Goal: Find specific page/section: Find specific page/section

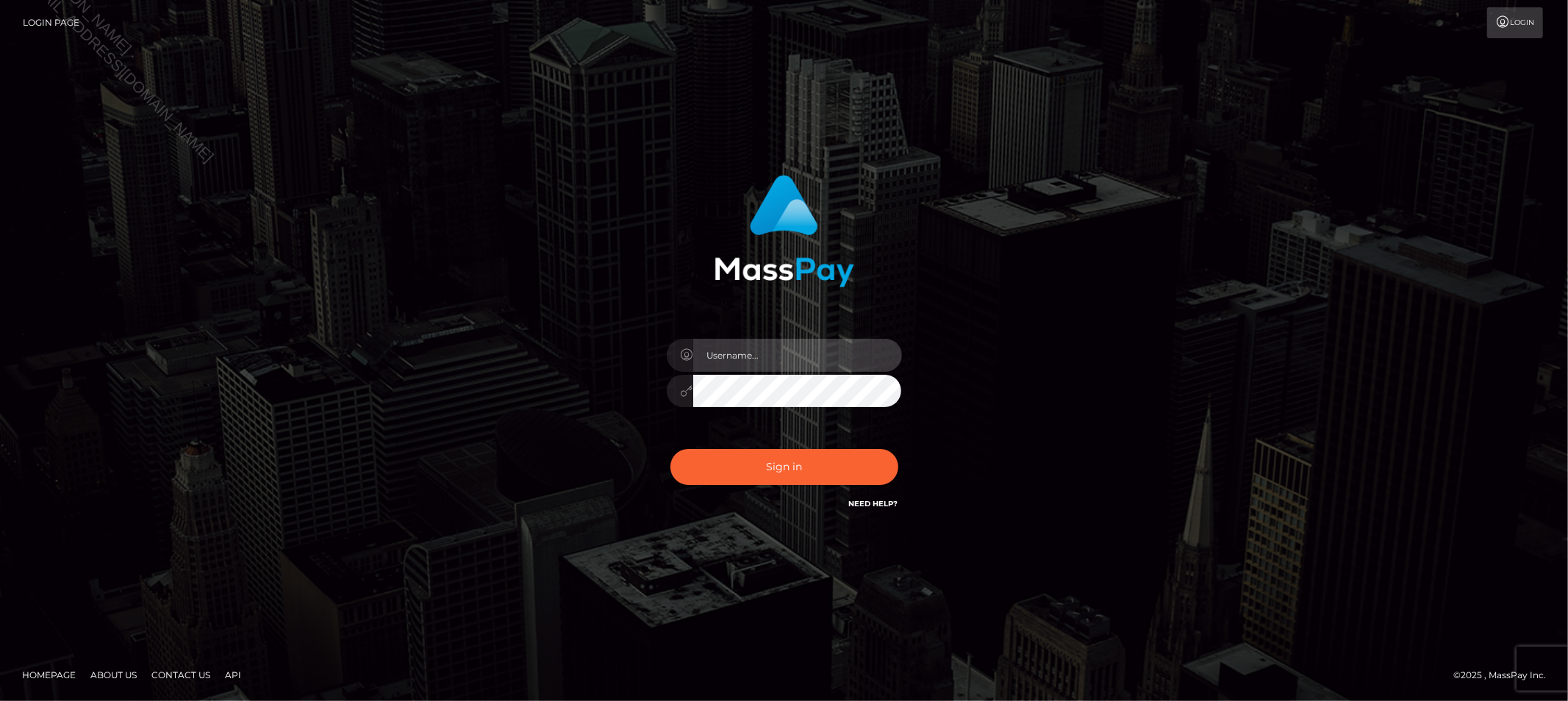
click at [753, 359] on input "text" at bounding box center [798, 355] width 209 height 33
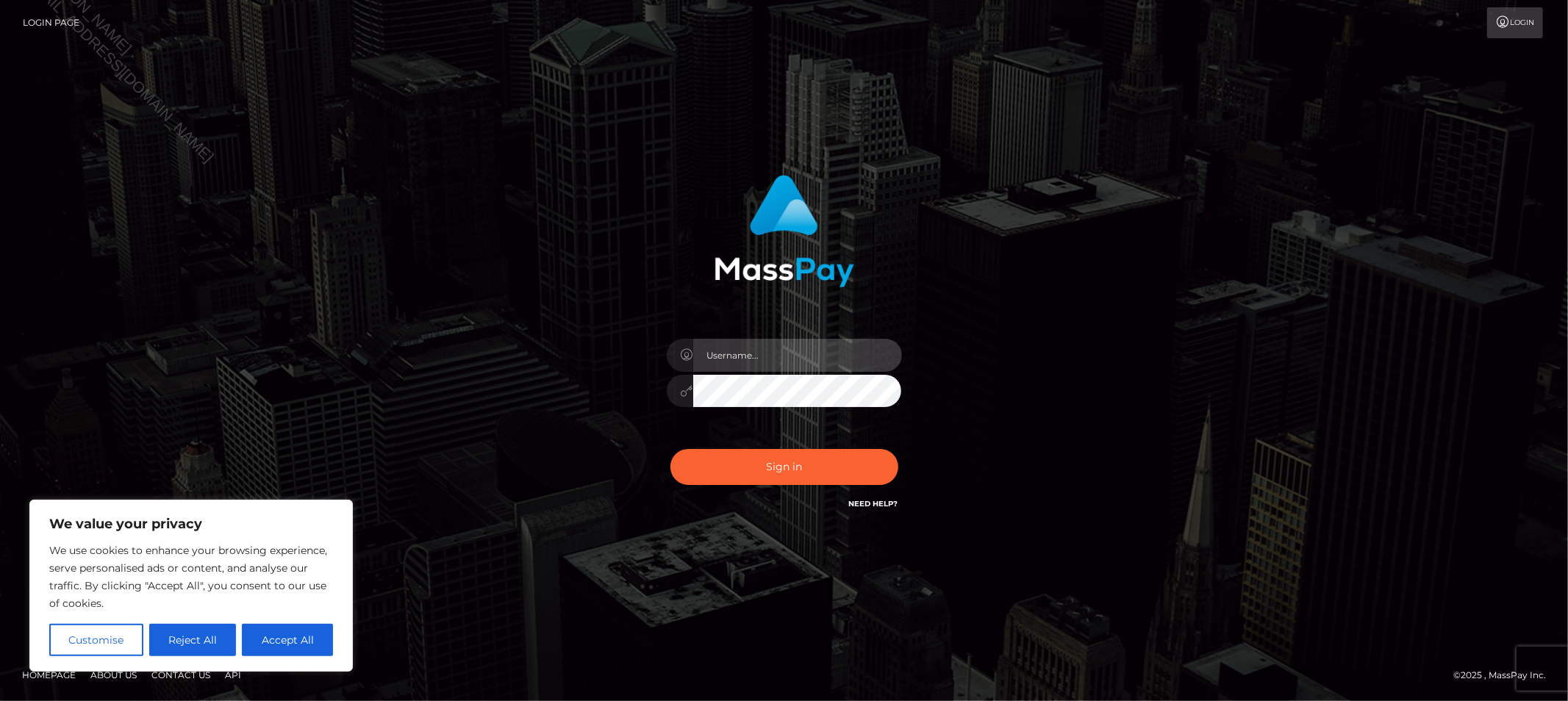
type input "Allyssa"
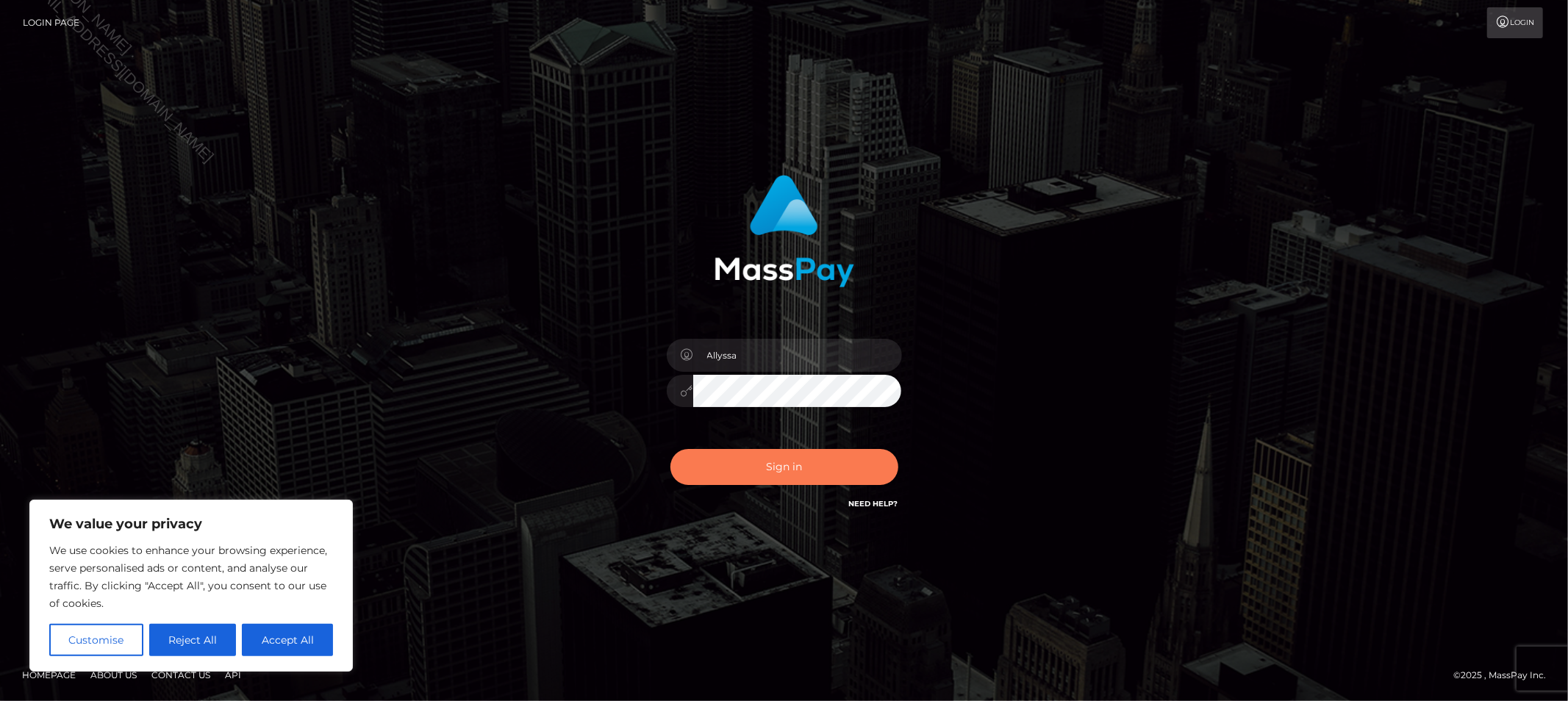
click at [724, 468] on button "Sign in" at bounding box center [785, 467] width 228 height 36
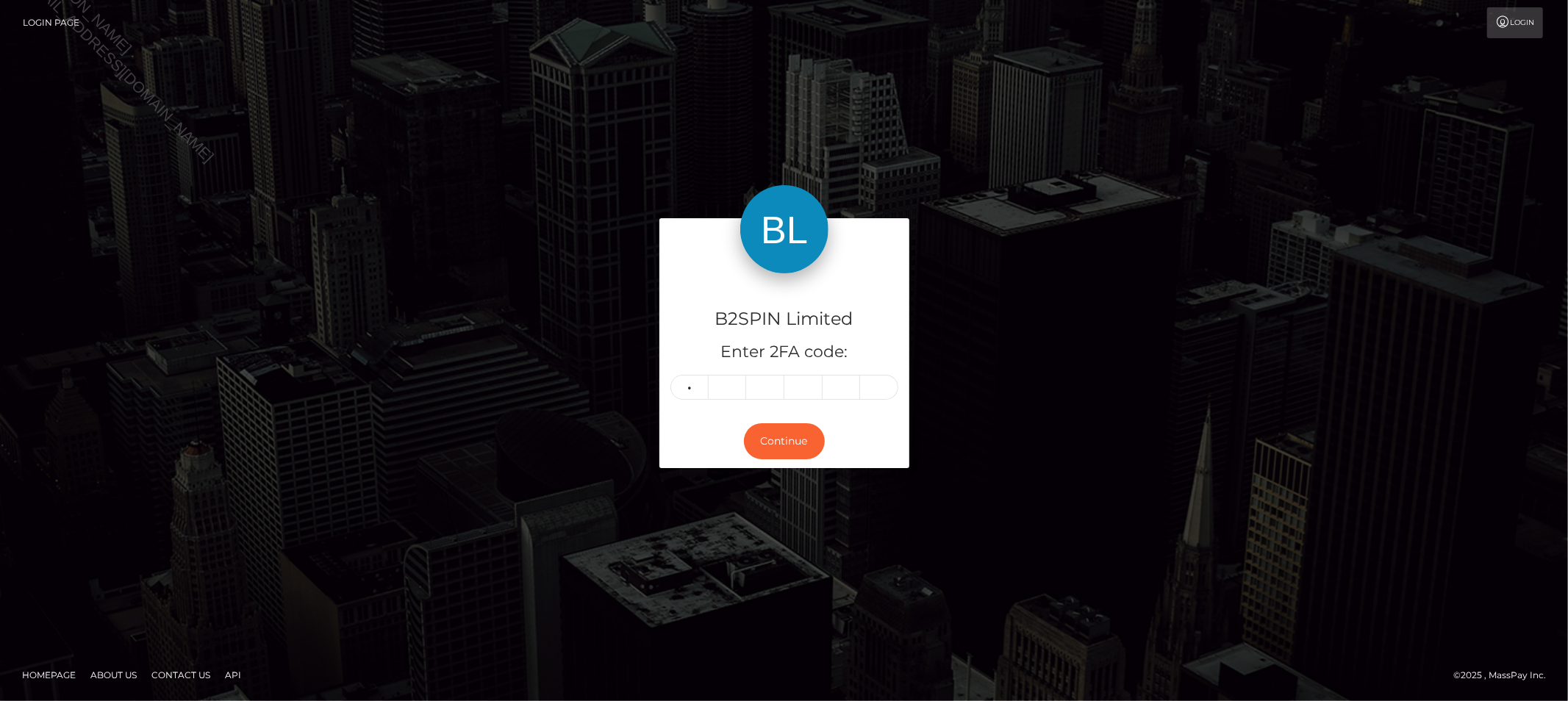
type input "8"
type input "0"
type input "7"
type input "4"
type input "0"
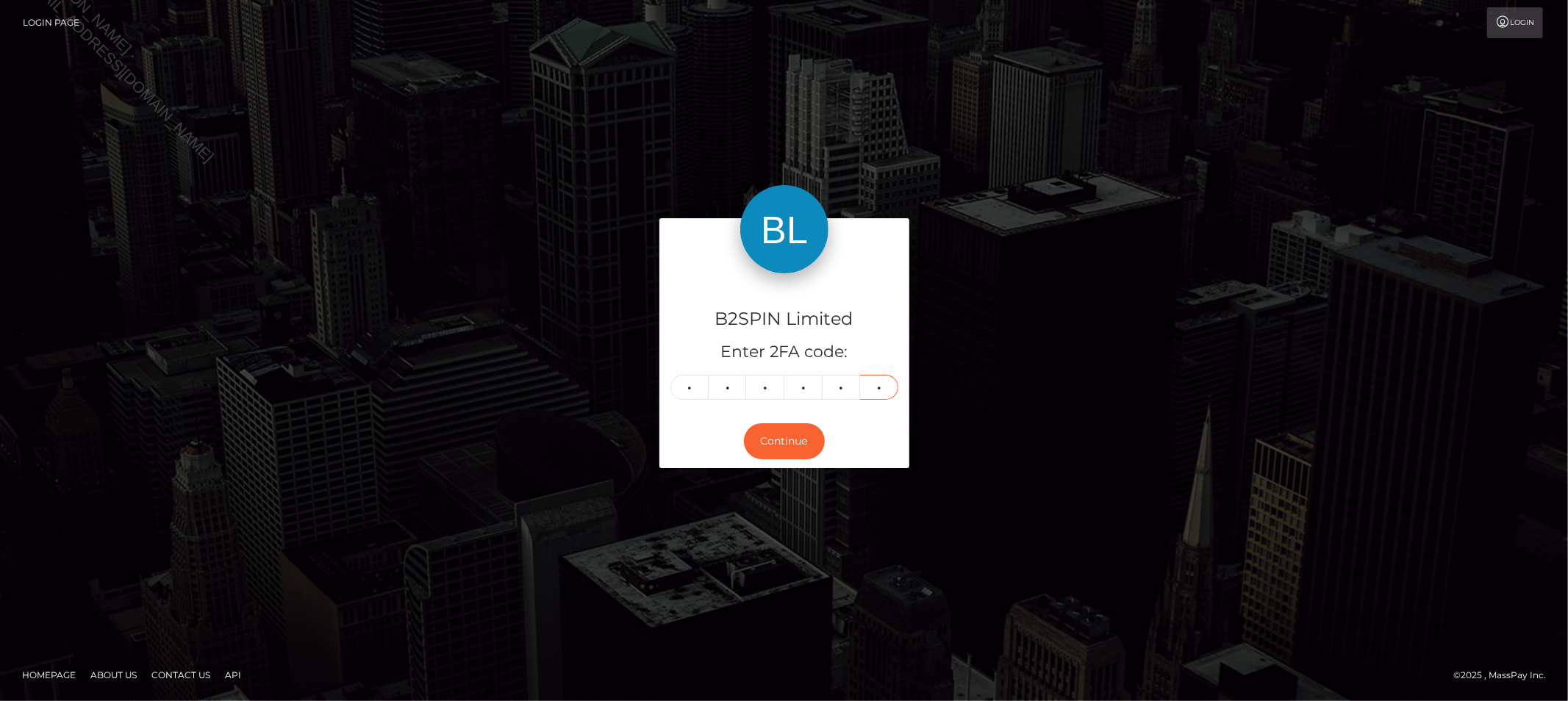
type input "4"
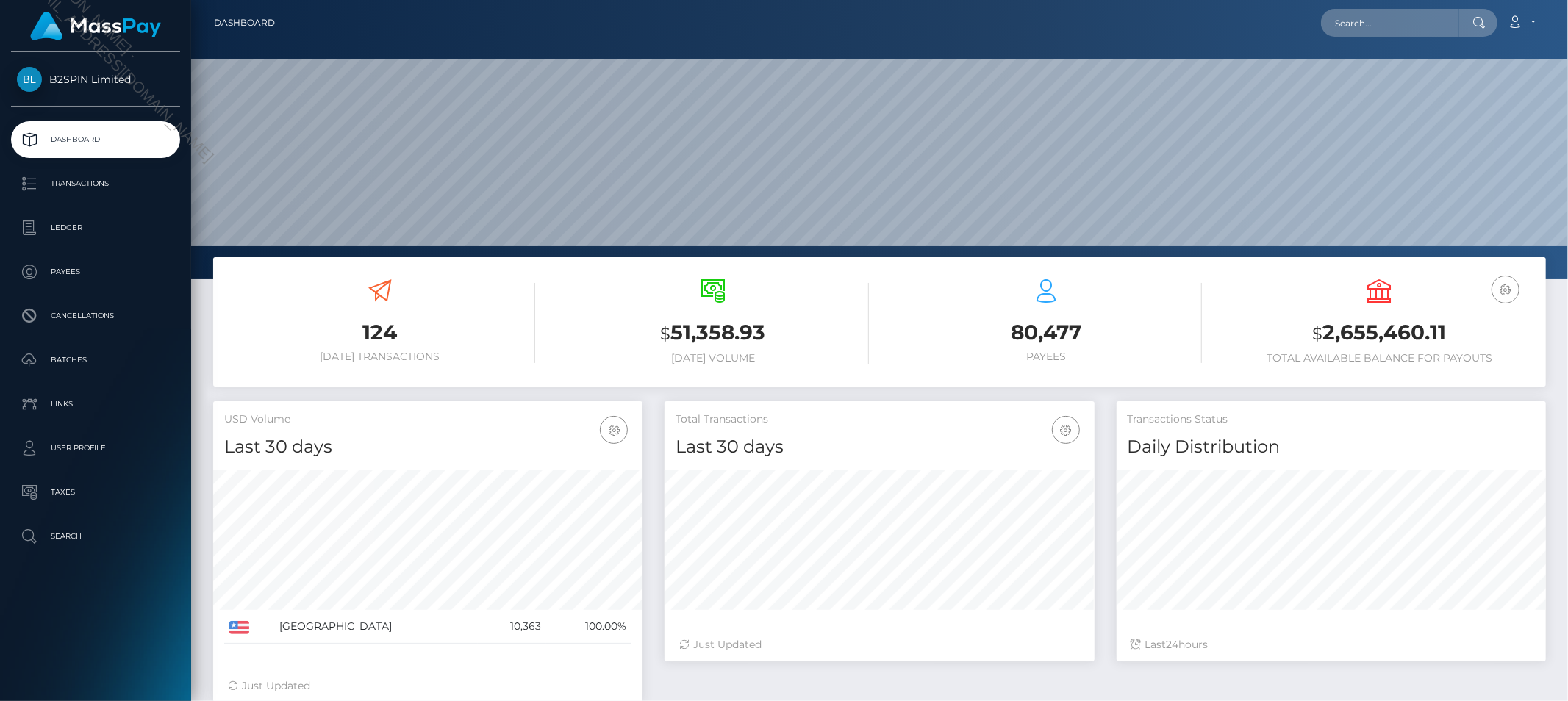
scroll to position [260, 430]
click at [1406, 29] on input "text" at bounding box center [1390, 23] width 139 height 28
paste input "d3af211b-7b21-4b27-8b2e-c75ebd675d4f"
click at [1364, 21] on input "d3af211b-7b21-4b27-8b2e-c75ebd675d4f" at bounding box center [1390, 23] width 139 height 28
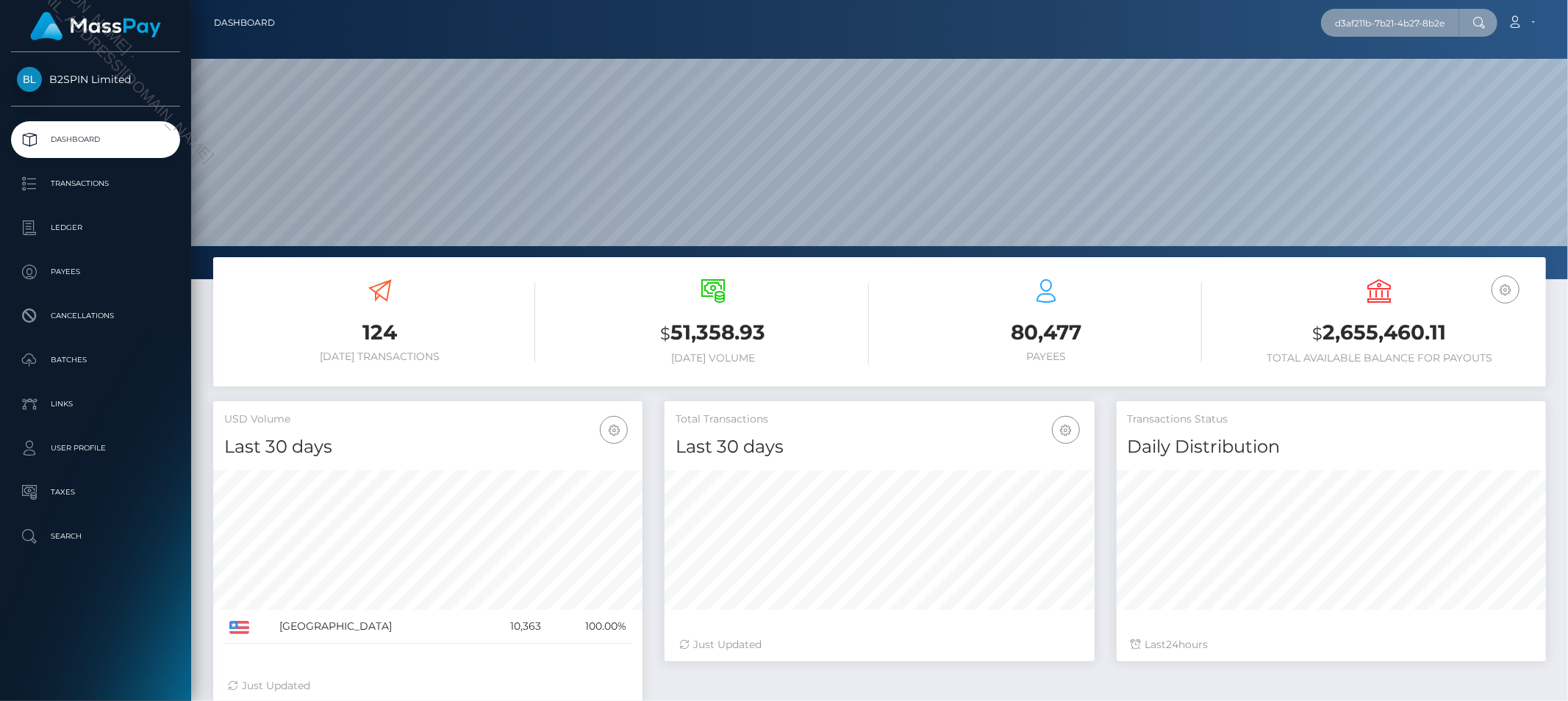
click at [1364, 21] on input "d3af211b-7b21-4b27-8b2e-c75ebd675d4f" at bounding box center [1390, 23] width 139 height 28
paste input "1299573828"
click at [1384, 18] on input "1299573828" at bounding box center [1390, 23] width 139 height 28
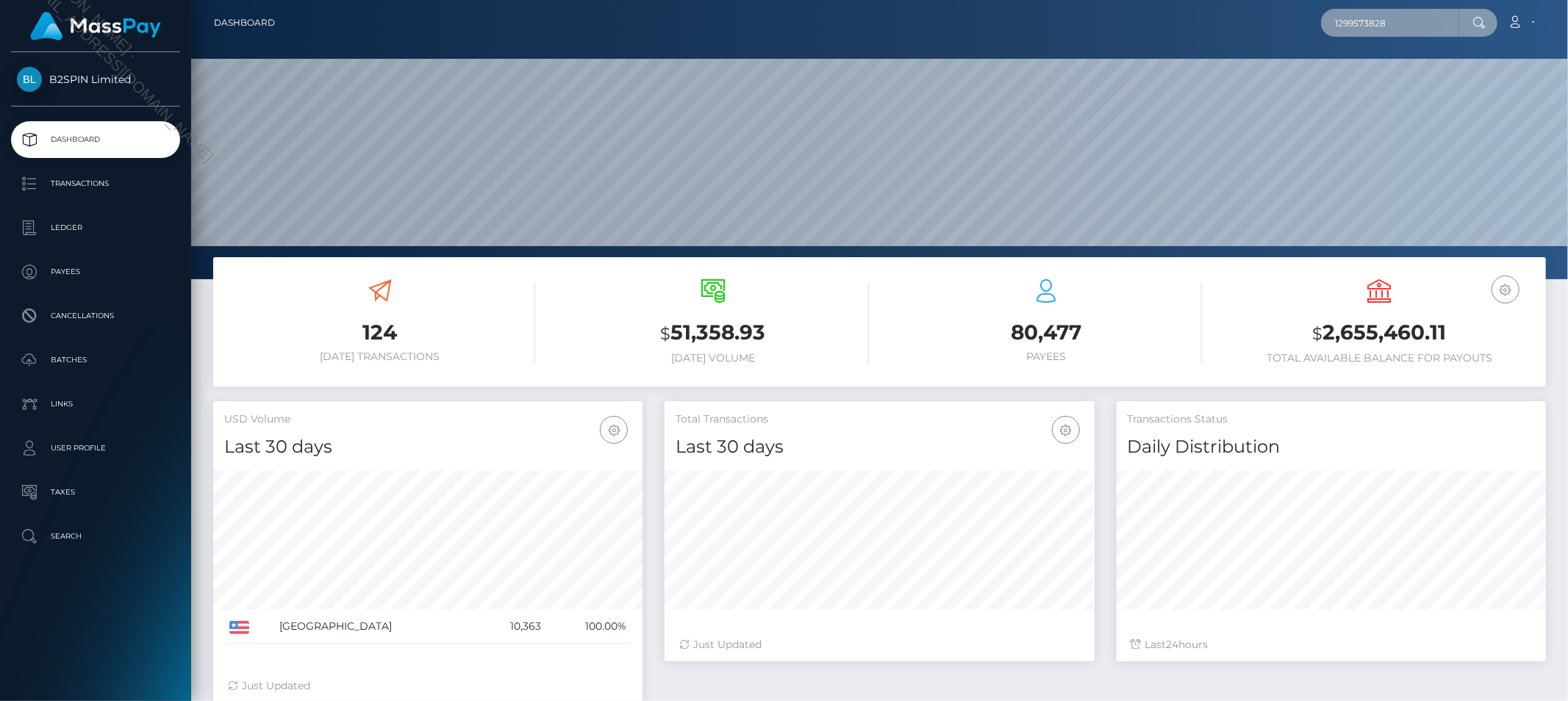
paste input "3511929"
click at [1396, 19] on input "3511929" at bounding box center [1390, 23] width 139 height 28
paste input "boston2955@gmail.com"
type input "boston2955@gmail.com"
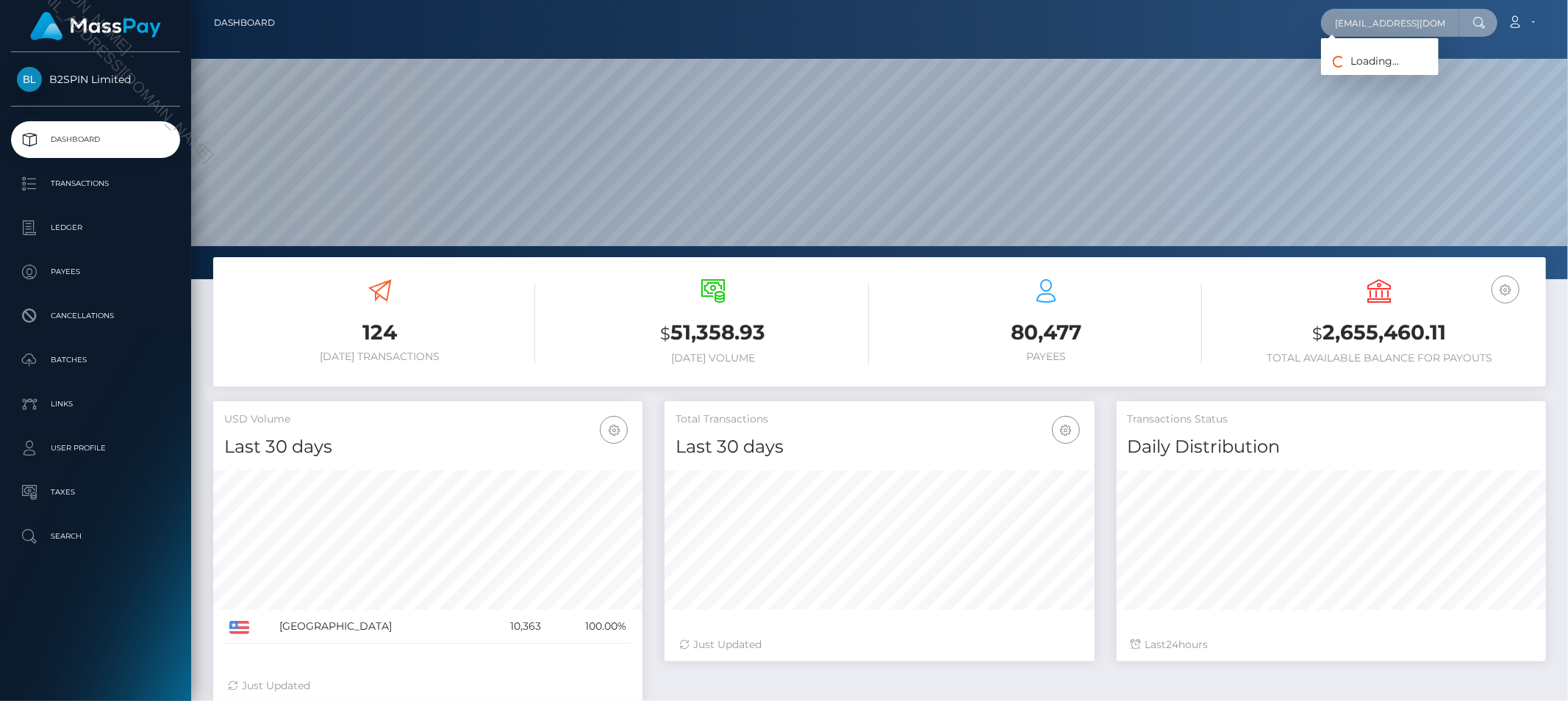
click at [1410, 25] on input "boston2955@gmail.com" at bounding box center [1390, 23] width 139 height 28
paste input "text"
click at [1410, 25] on input "text" at bounding box center [1390, 23] width 139 height 28
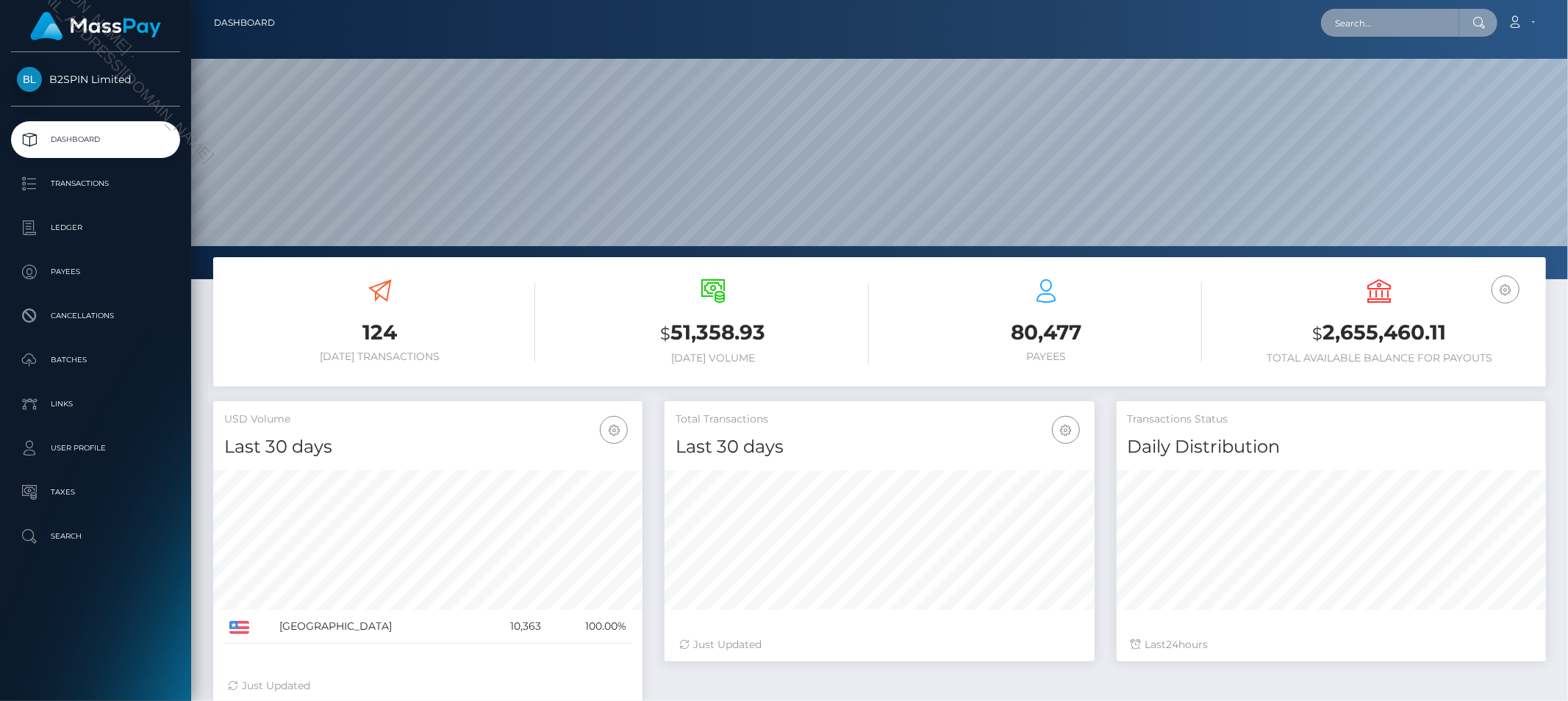
paste input "daniel jason pinney"
type input "daniel jason pinney"
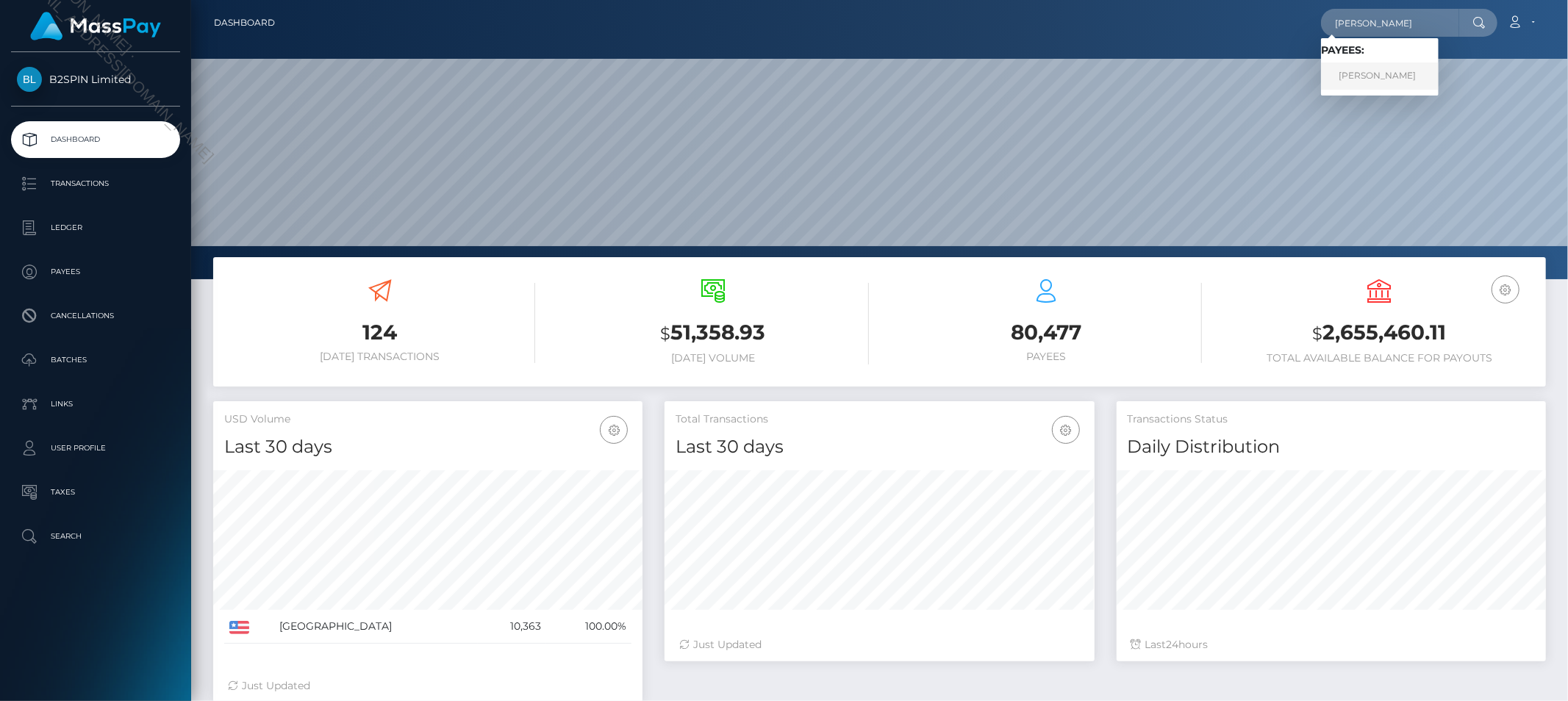
click link "DANIEL JASON PINNEY"
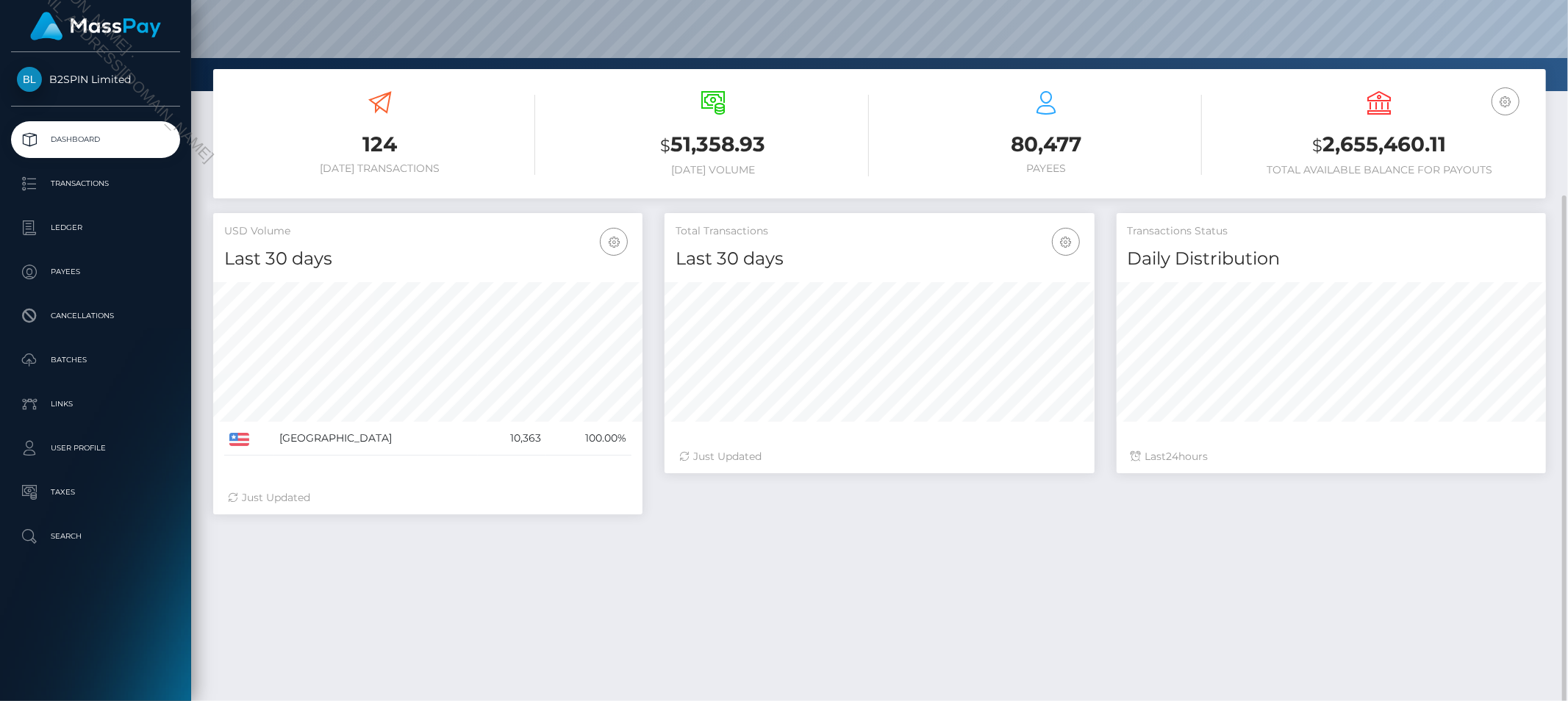
scroll to position [217, 0]
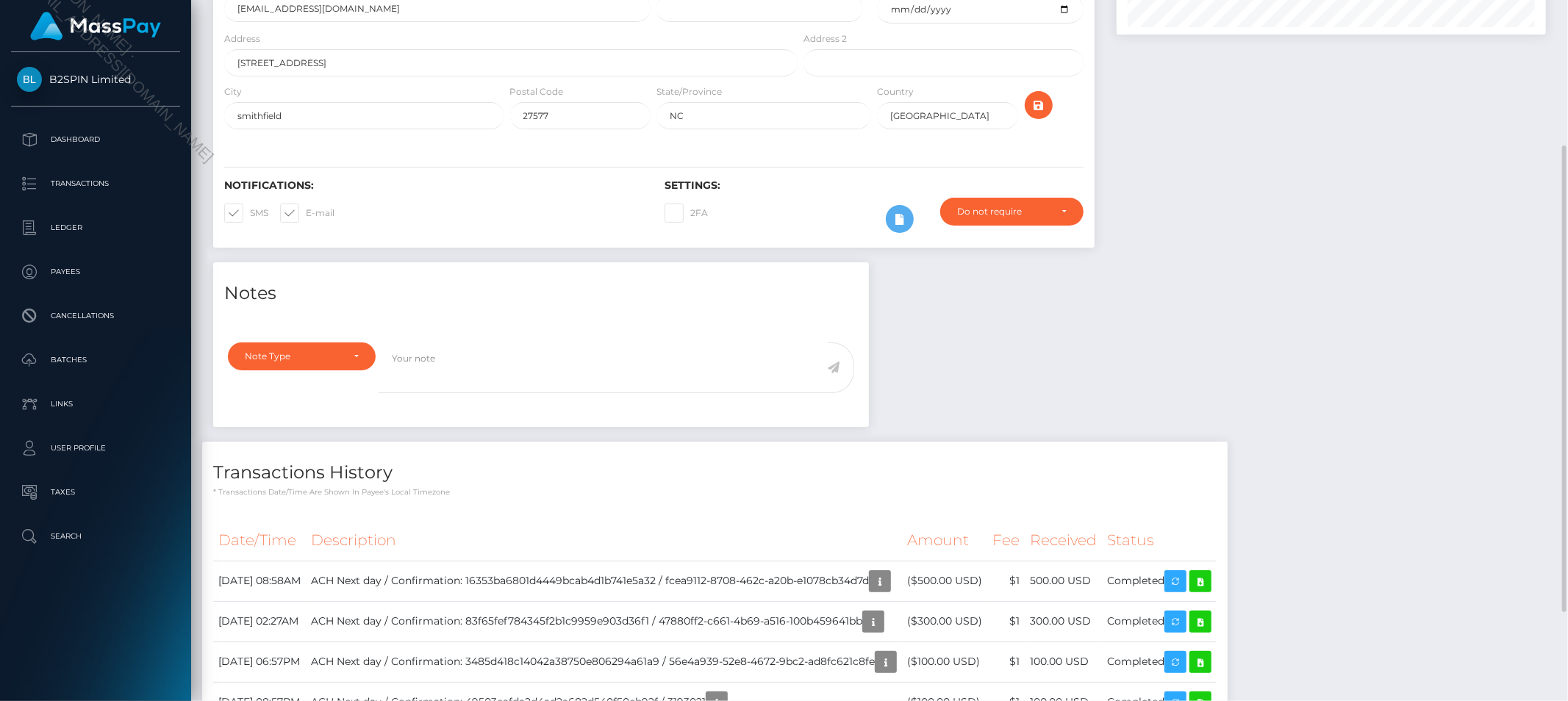
scroll to position [193, 0]
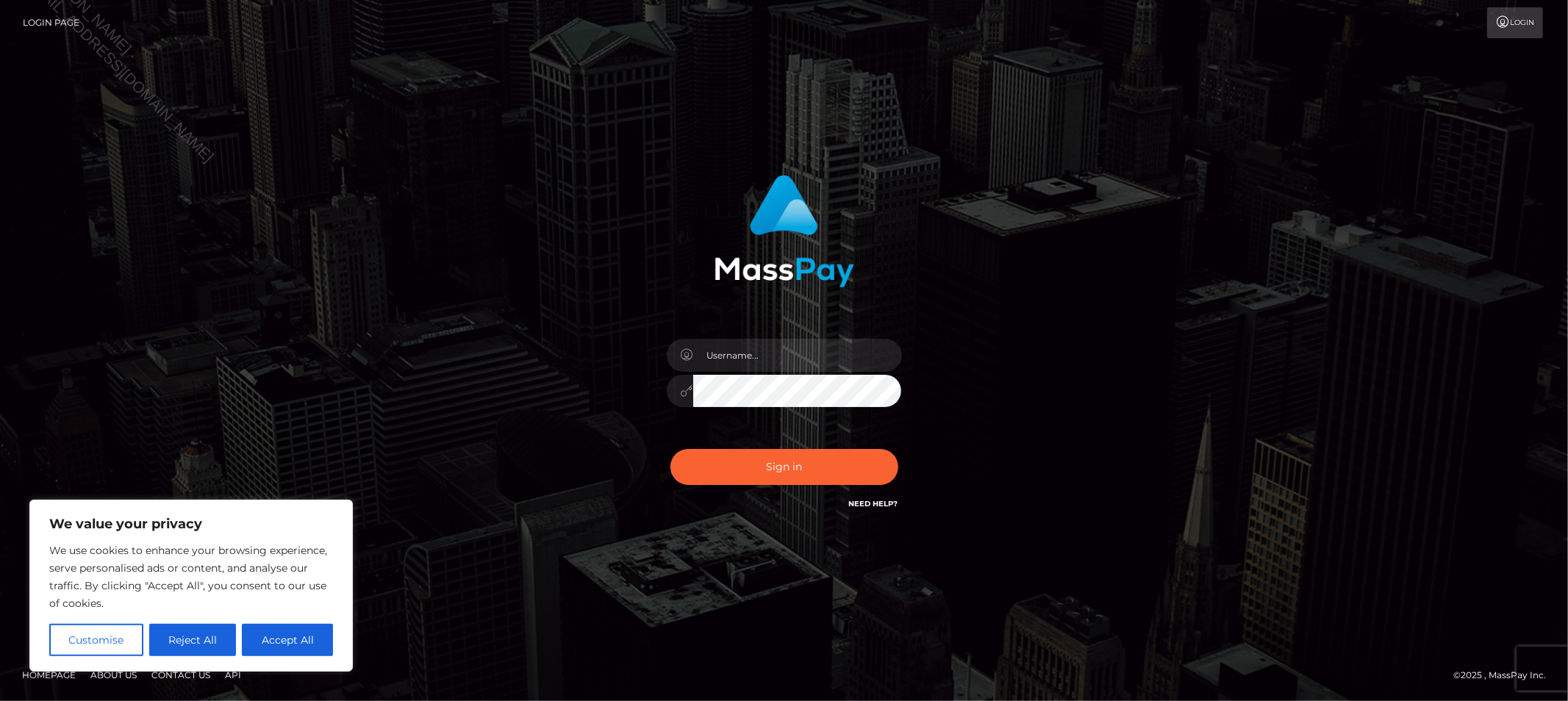
click at [833, 336] on div at bounding box center [785, 383] width 257 height 112
click at [833, 343] on input "text" at bounding box center [798, 355] width 209 height 33
type input "Allyssa"
click at [814, 474] on button "Sign in" at bounding box center [785, 467] width 228 height 36
click at [769, 342] on input "text" at bounding box center [798, 355] width 209 height 33
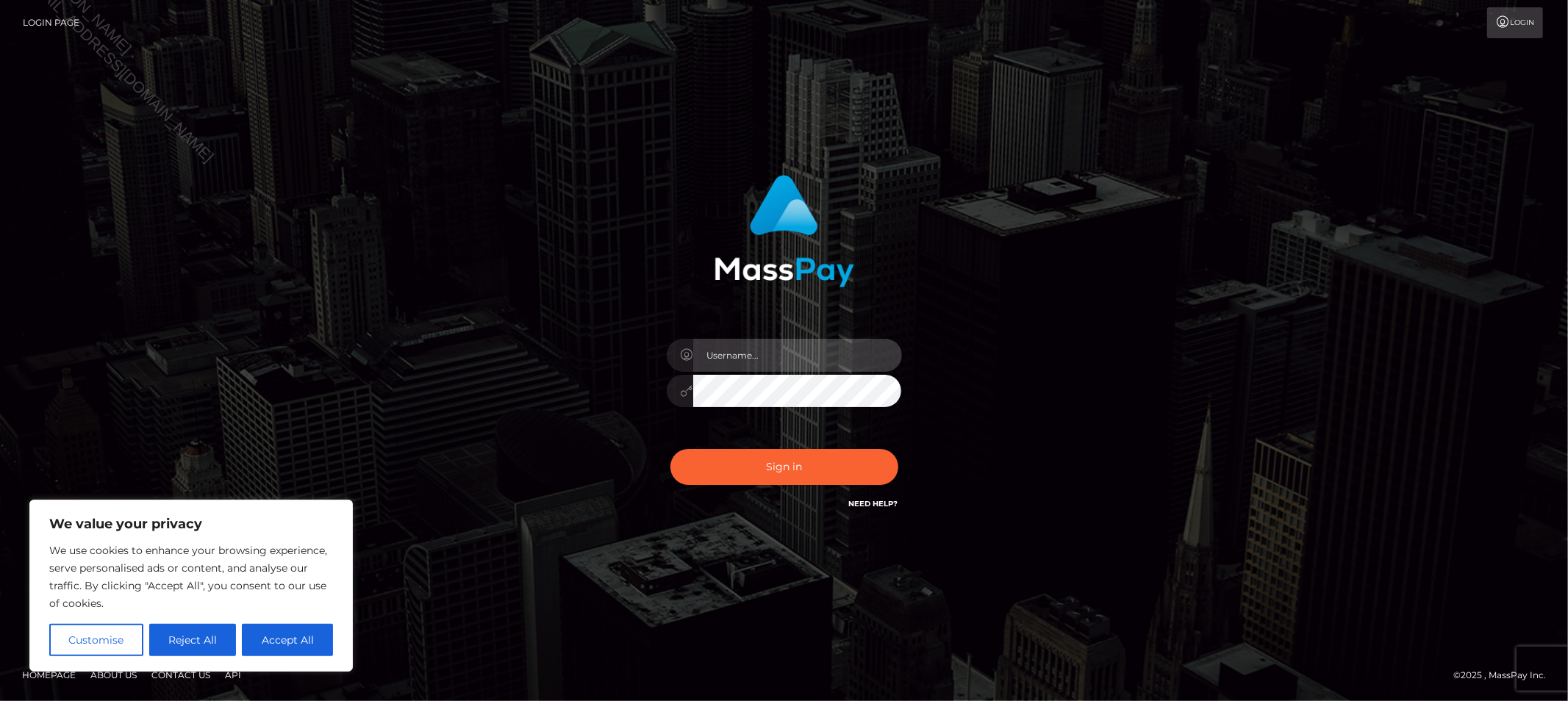
type input "Allyssa"
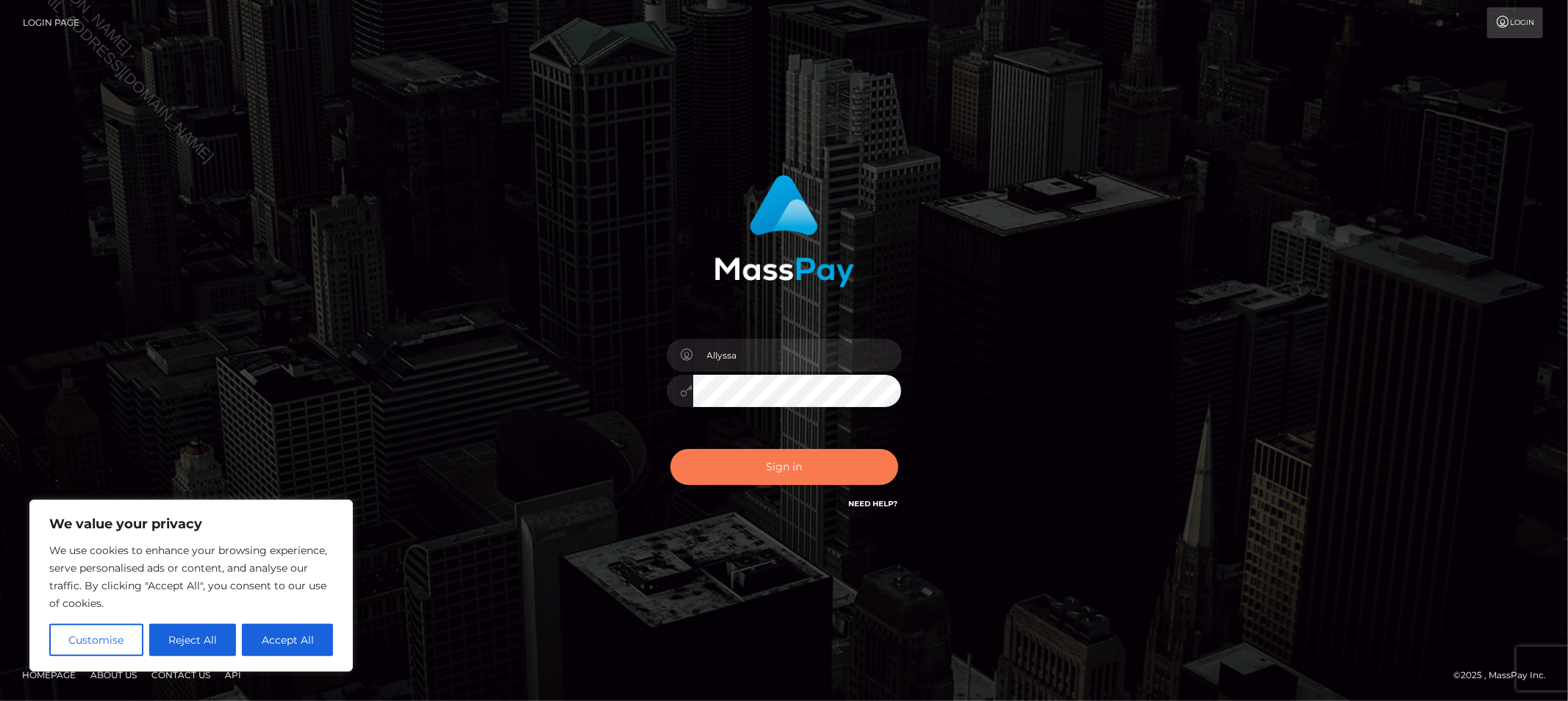
click at [746, 473] on button "Sign in" at bounding box center [785, 467] width 228 height 36
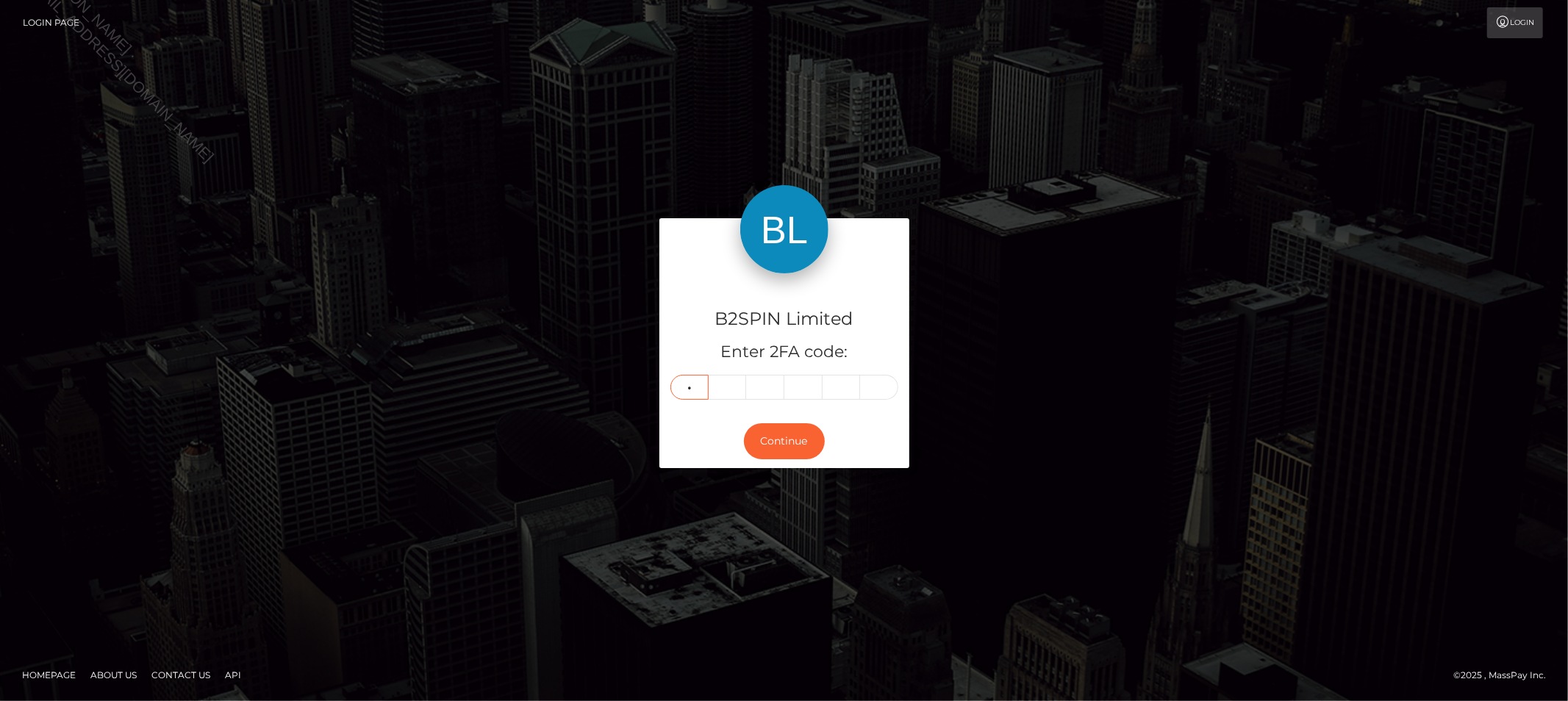
type input "1"
type input "3"
type input "9"
type input "5"
type input "1"
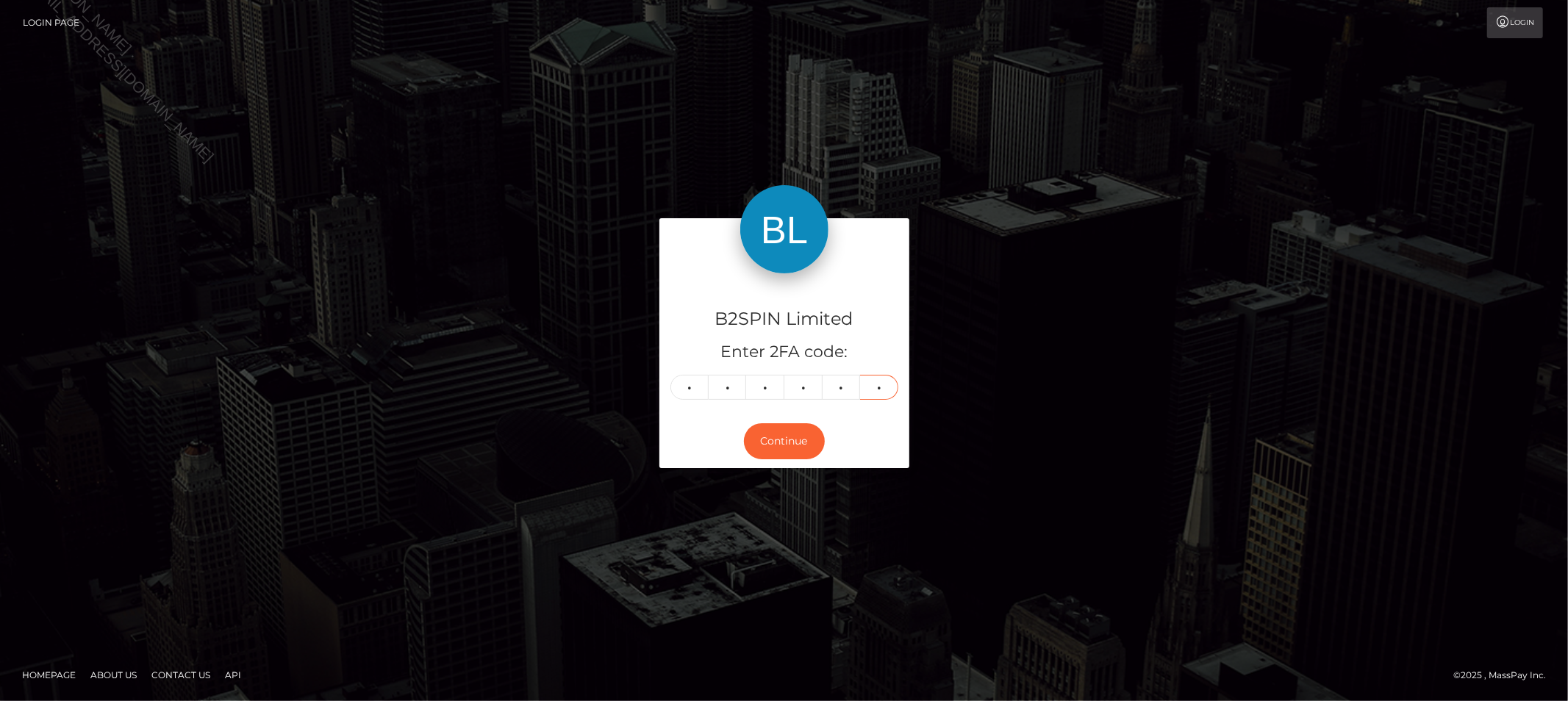
type input "4"
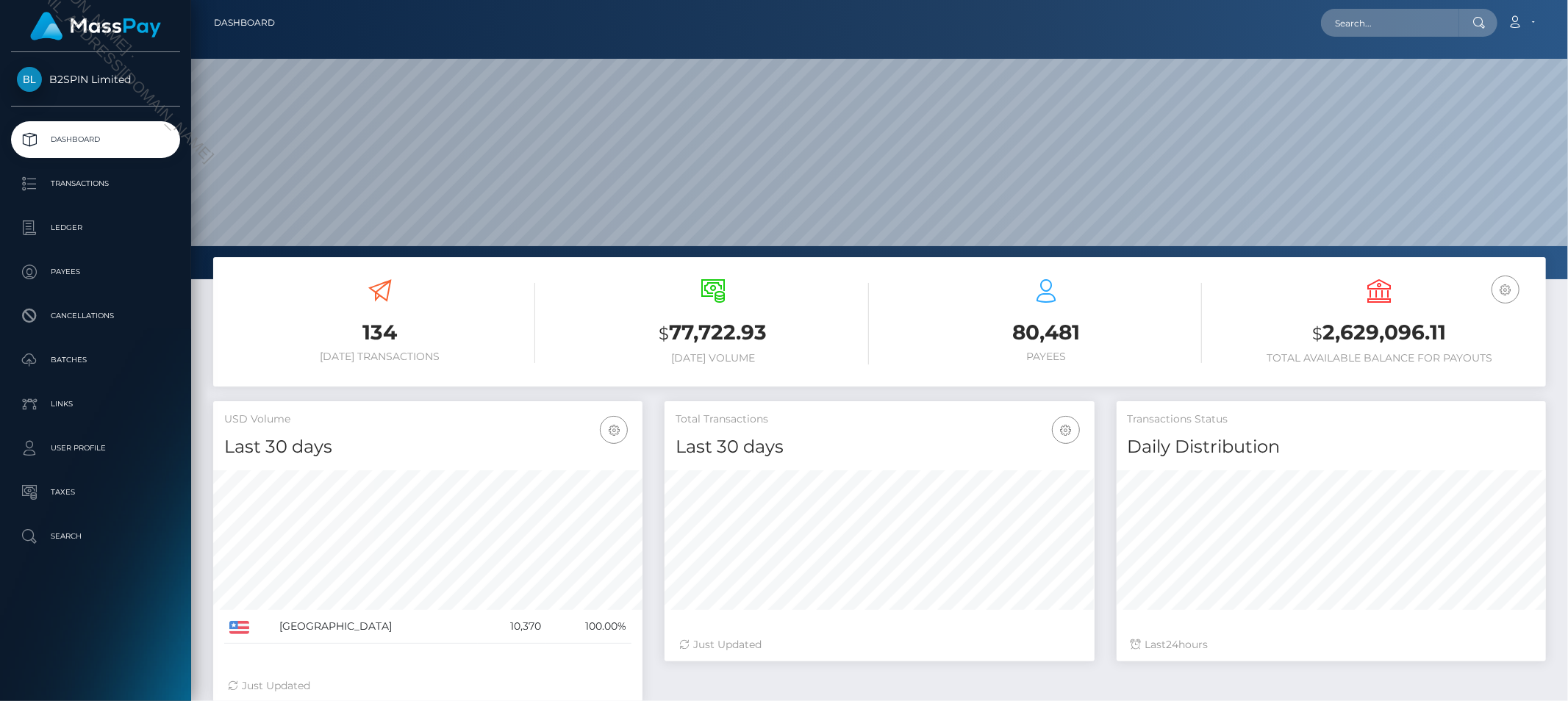
scroll to position [260, 430]
click at [1346, 20] on input "text" at bounding box center [1390, 23] width 139 height 28
paste input "a3a837a7-b69c-4d87-8507-e037460118d5"
click at [1381, 16] on input "a3a837a7-b69c-4d87-8507-e037460118d5" at bounding box center [1390, 23] width 139 height 28
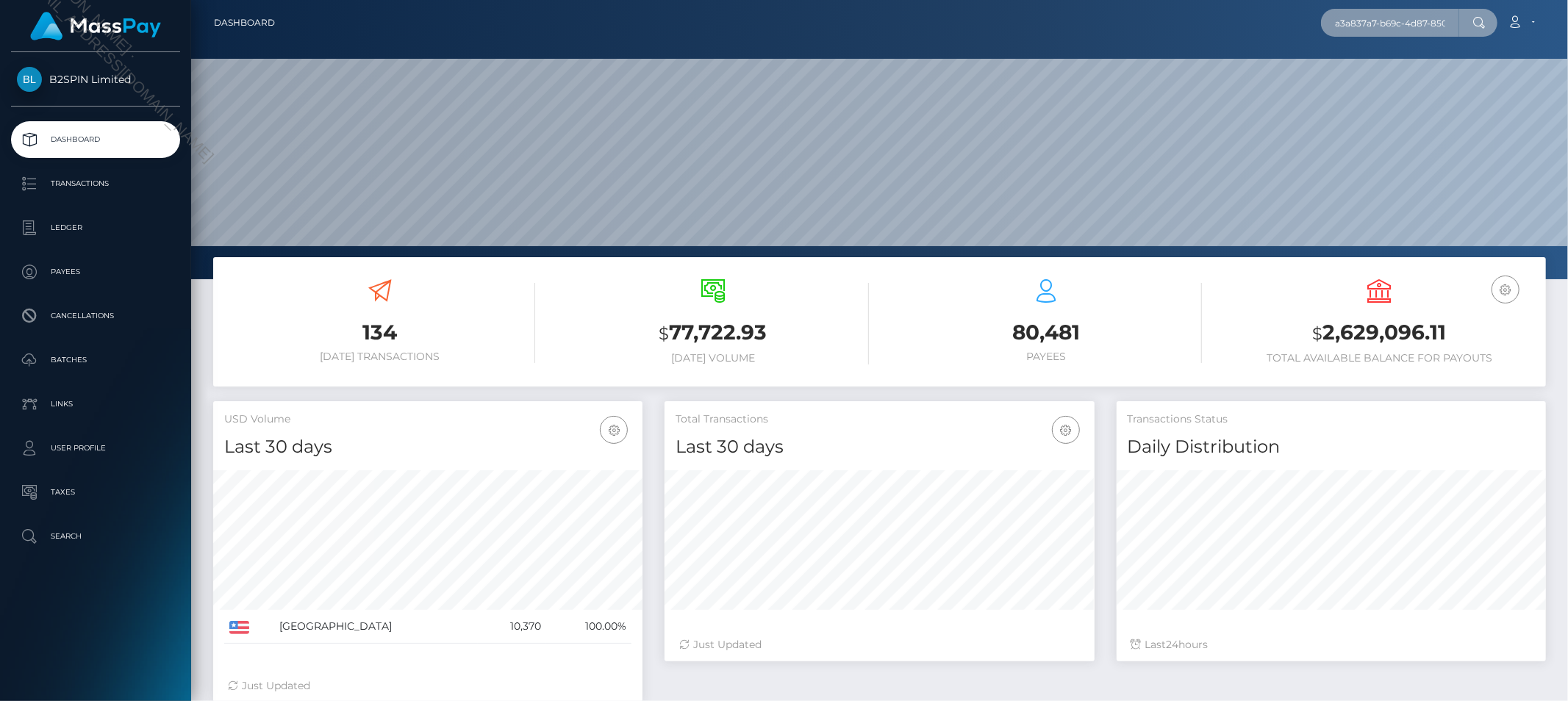
click at [1381, 15] on input "a3a837a7-b69c-4d87-8507-e037460118d5" at bounding box center [1390, 23] width 139 height 28
paste input "3493639"
click at [1362, 30] on input "3493639" at bounding box center [1390, 23] width 139 height 28
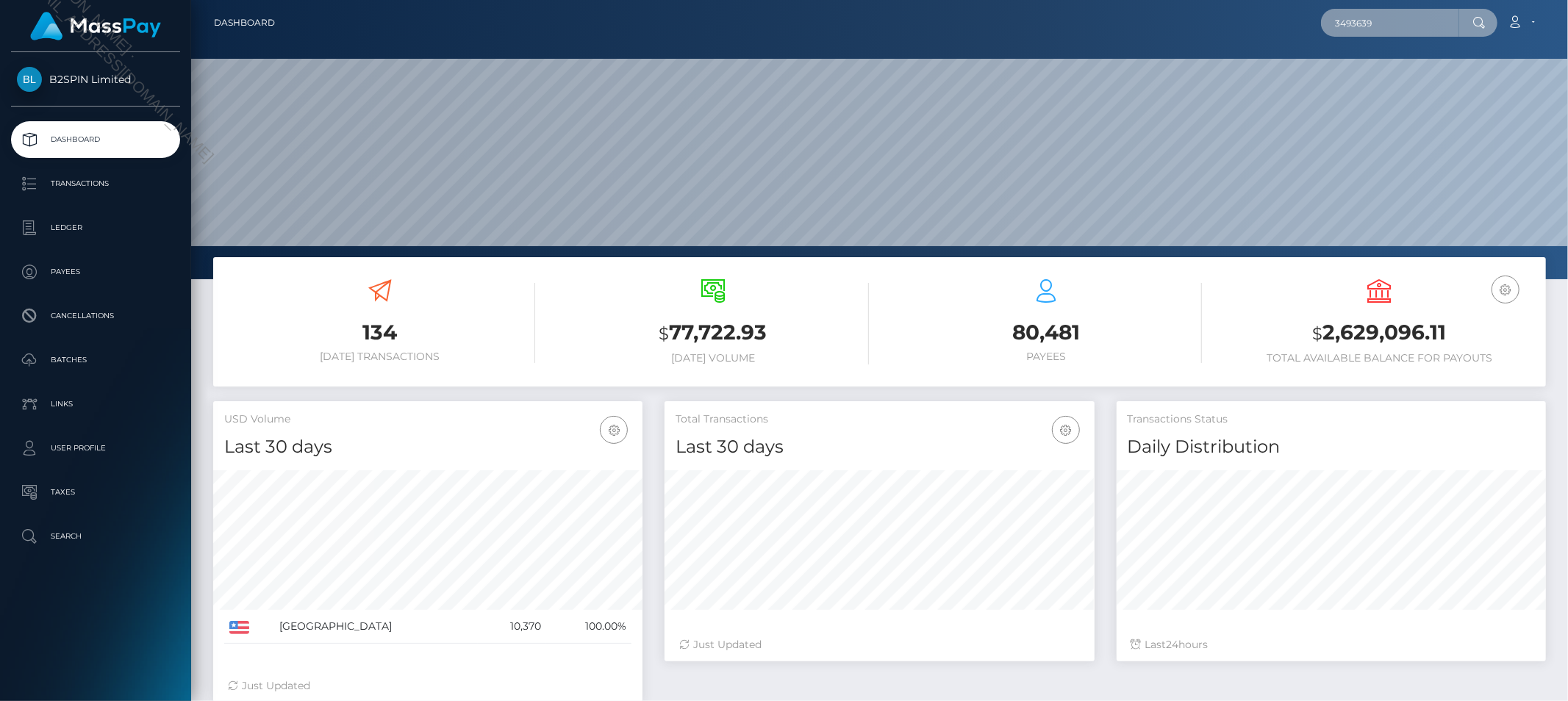
click at [1362, 30] on input "3493639" at bounding box center [1390, 23] width 139 height 28
paste input "1741098200"
type input "1741098200"
click at [1370, 67] on link "[PERSON_NAME]" at bounding box center [1380, 77] width 118 height 28
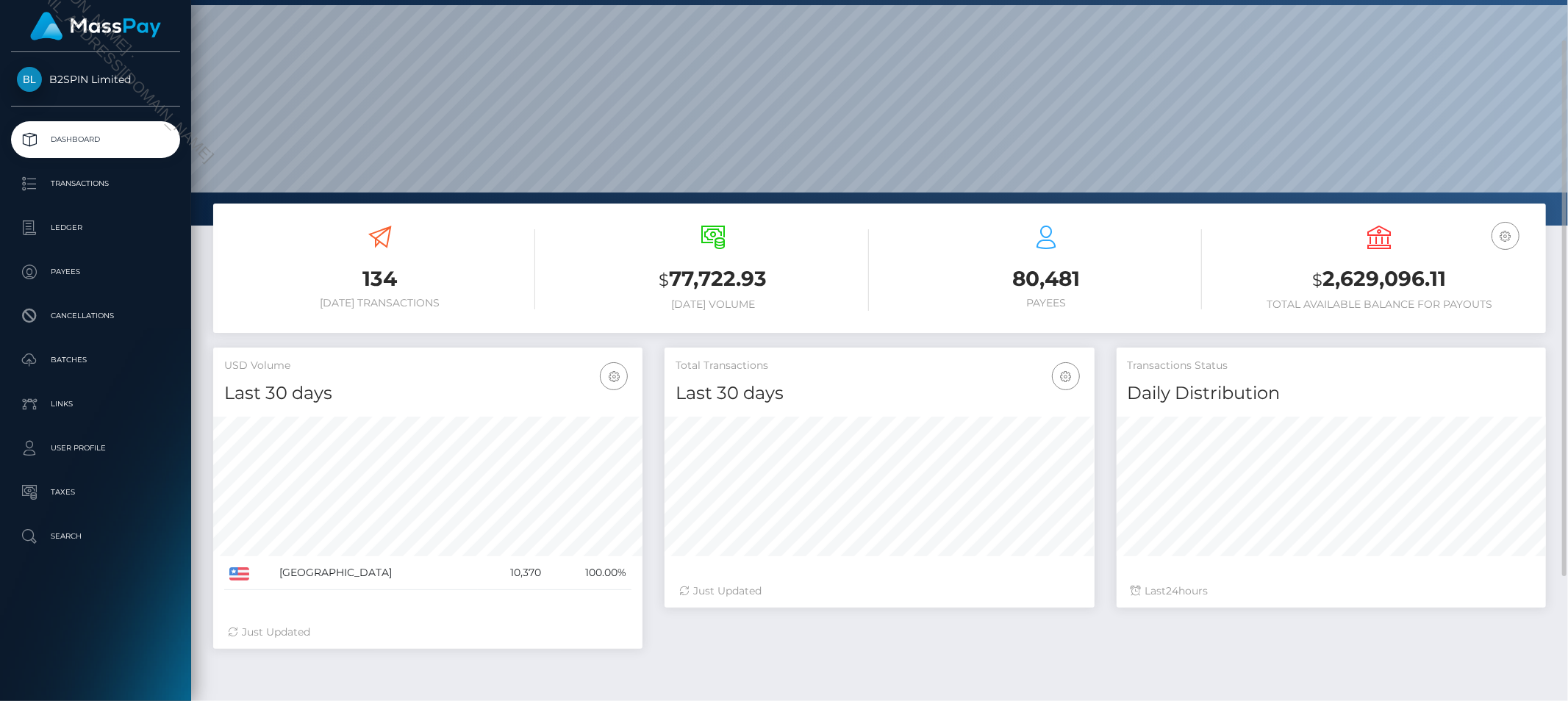
scroll to position [135, 0]
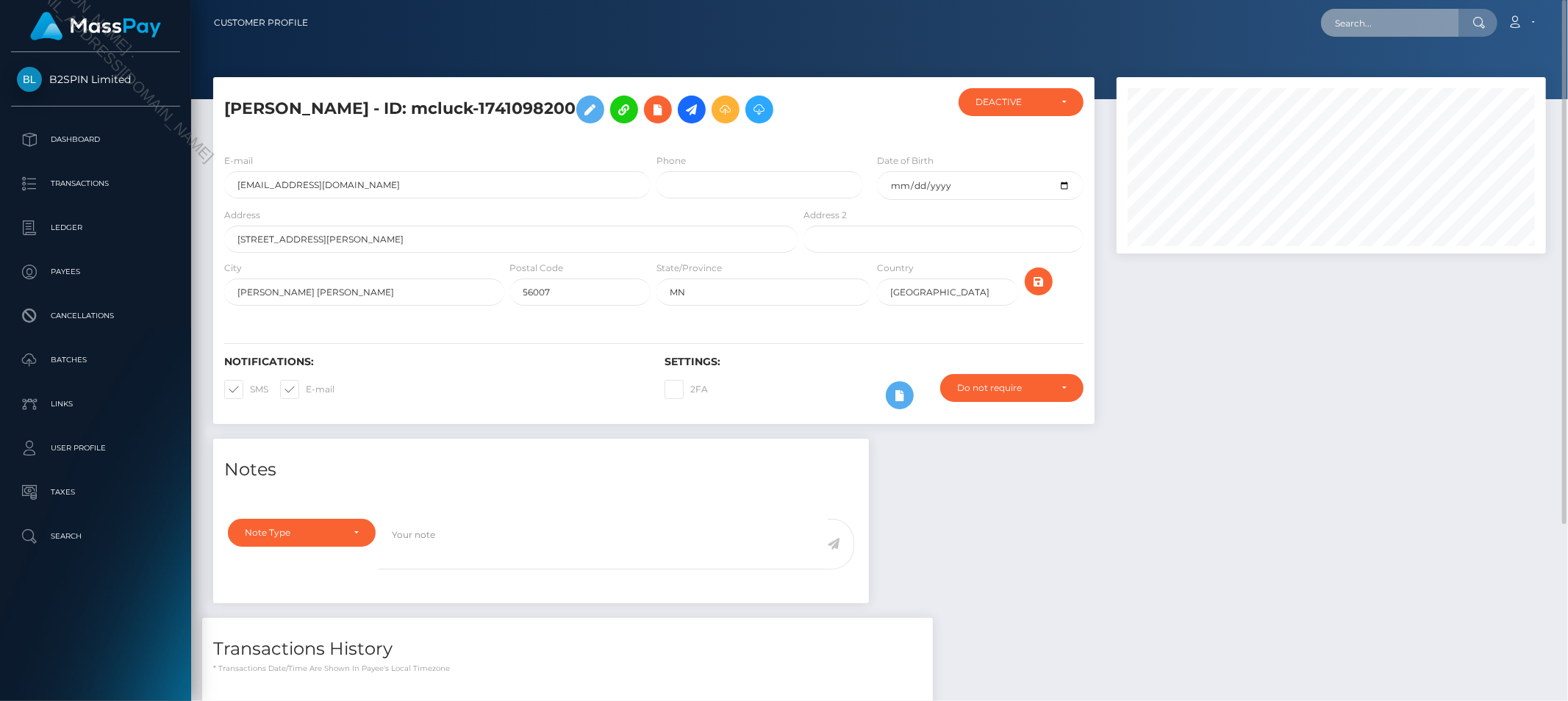
click at [1418, 22] on input "text" at bounding box center [1390, 23] width 139 height 28
paste input "[EMAIL_ADDRESS][DOMAIN_NAME]"
type input "[EMAIL_ADDRESS][DOMAIN_NAME]"
click at [1390, 77] on link "[PERSON_NAME]" at bounding box center [1380, 77] width 118 height 28
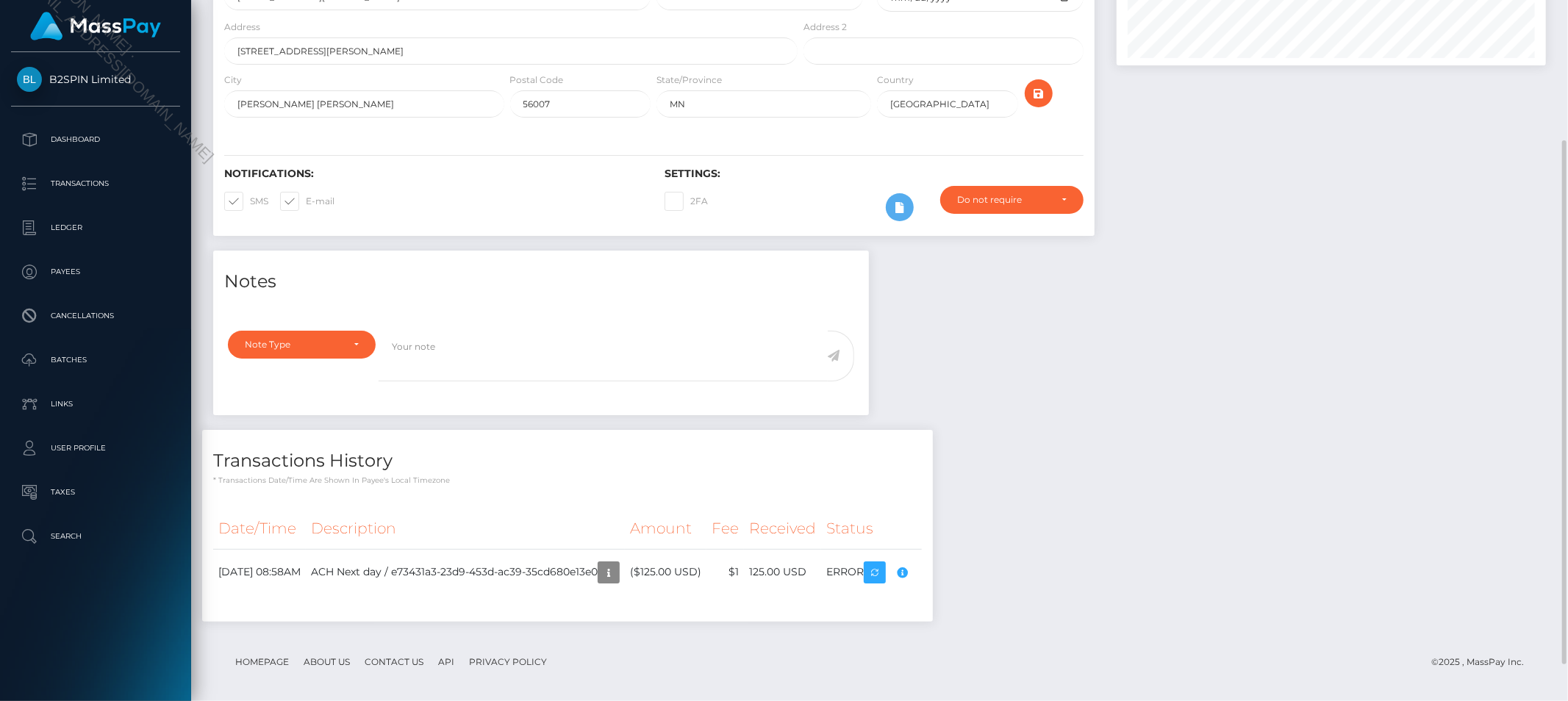
scroll to position [238, 0]
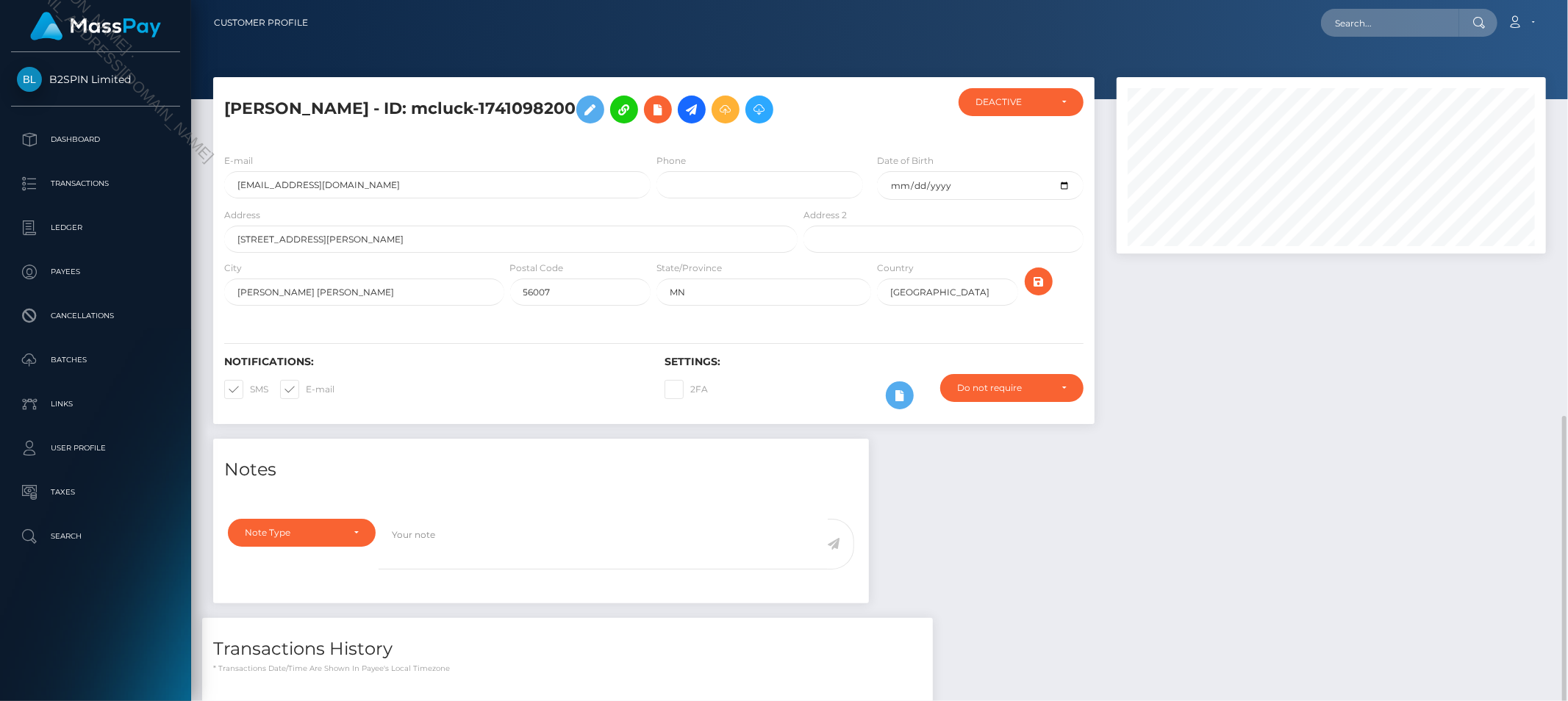
scroll to position [176, 430]
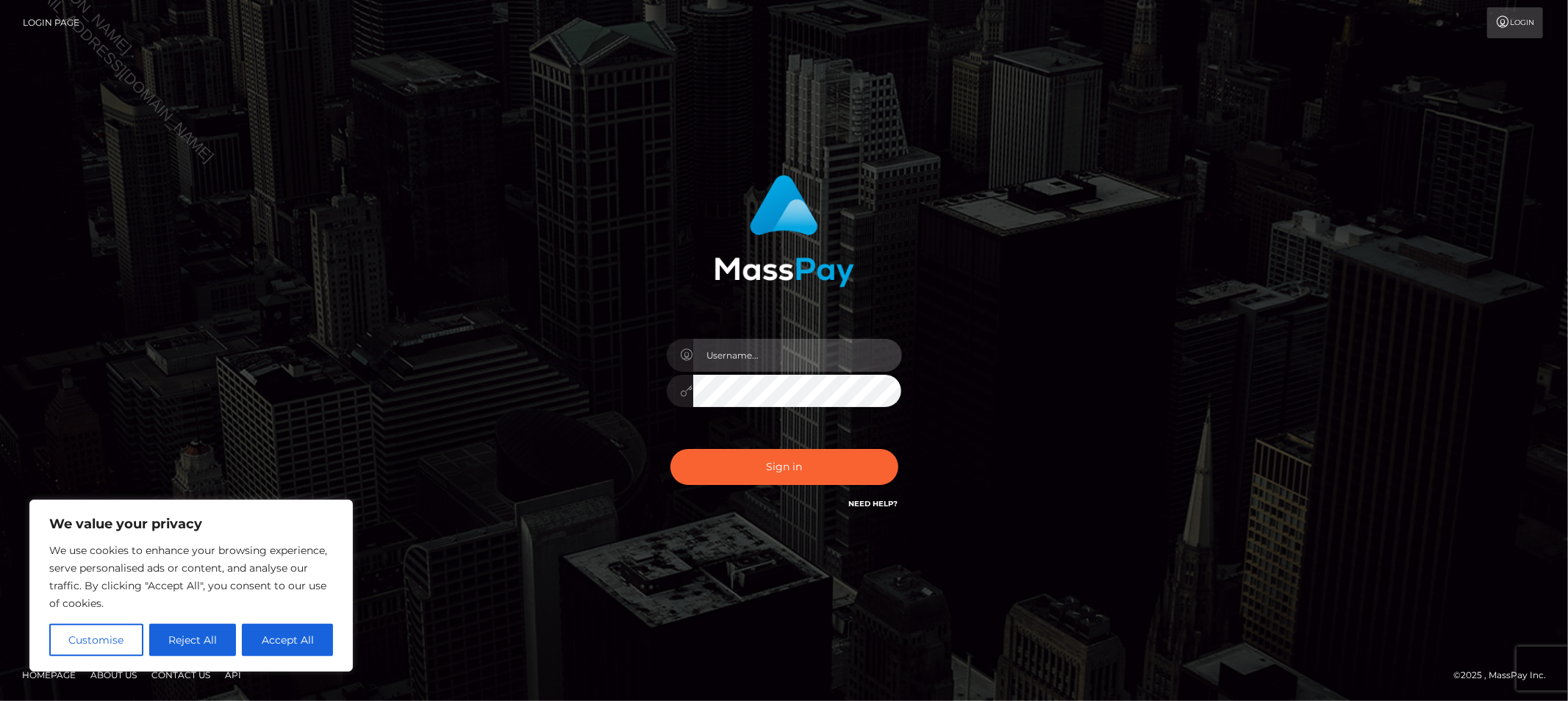
click at [809, 369] on input "text" at bounding box center [798, 355] width 209 height 33
type input "Allyssa"
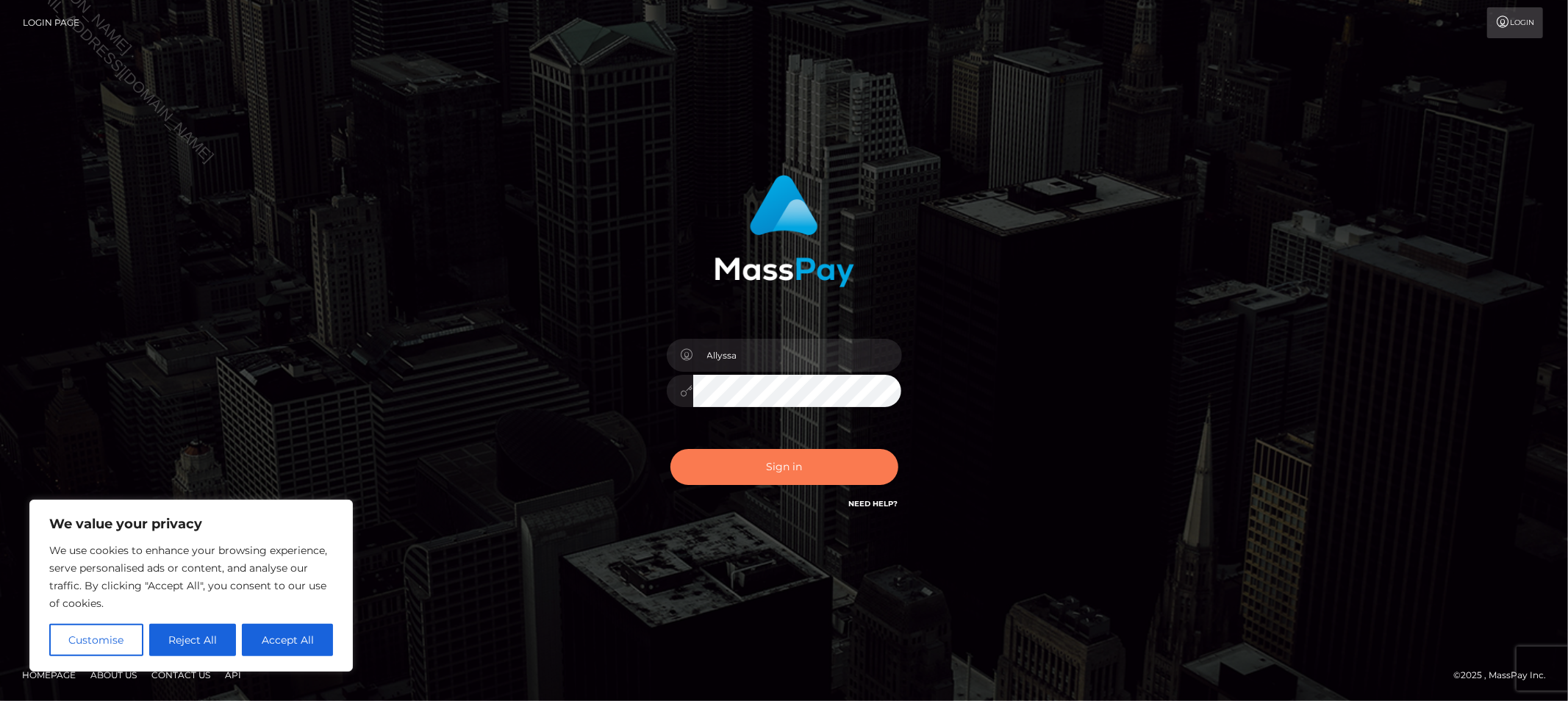
click at [815, 455] on button "Sign in" at bounding box center [785, 467] width 228 height 36
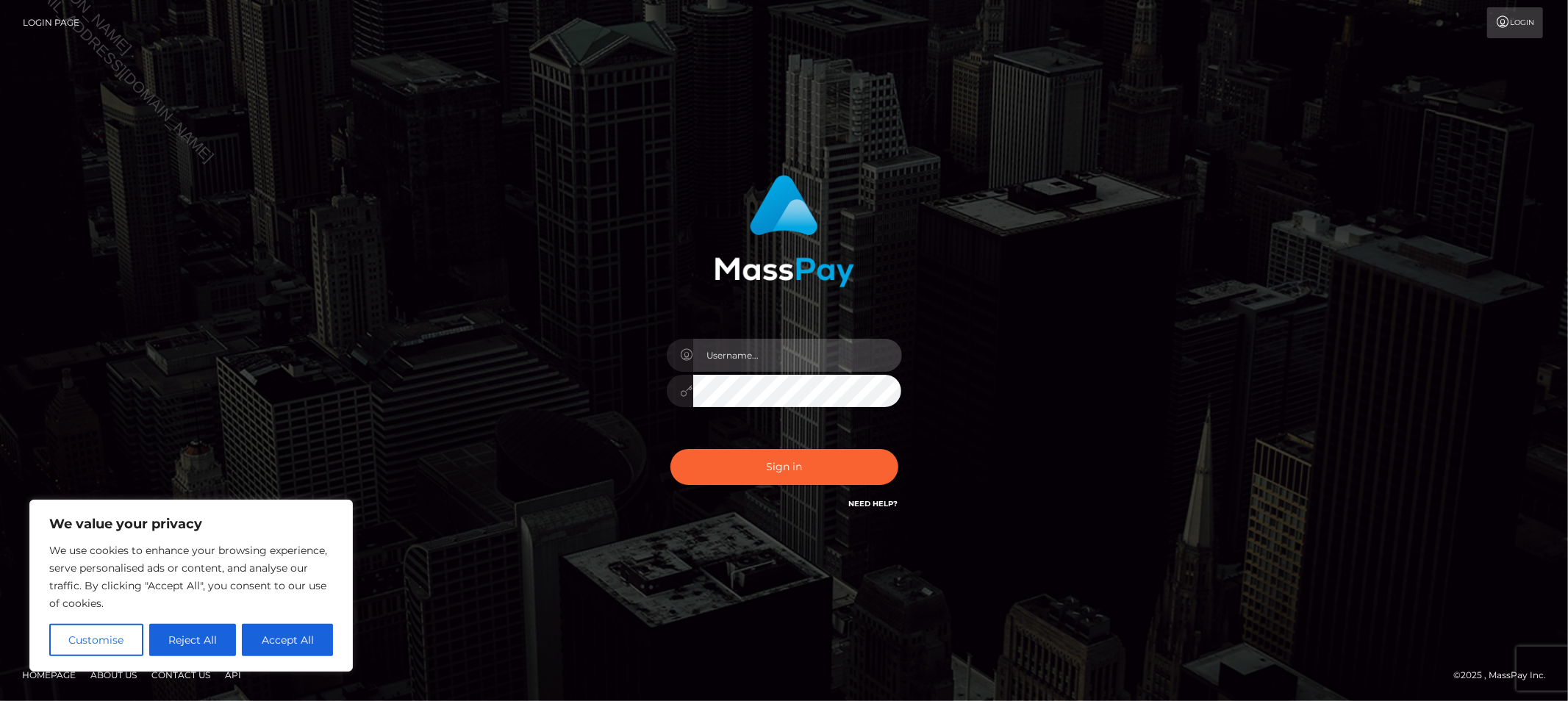
click at [811, 358] on input "text" at bounding box center [798, 355] width 209 height 33
type input "Allyssa"
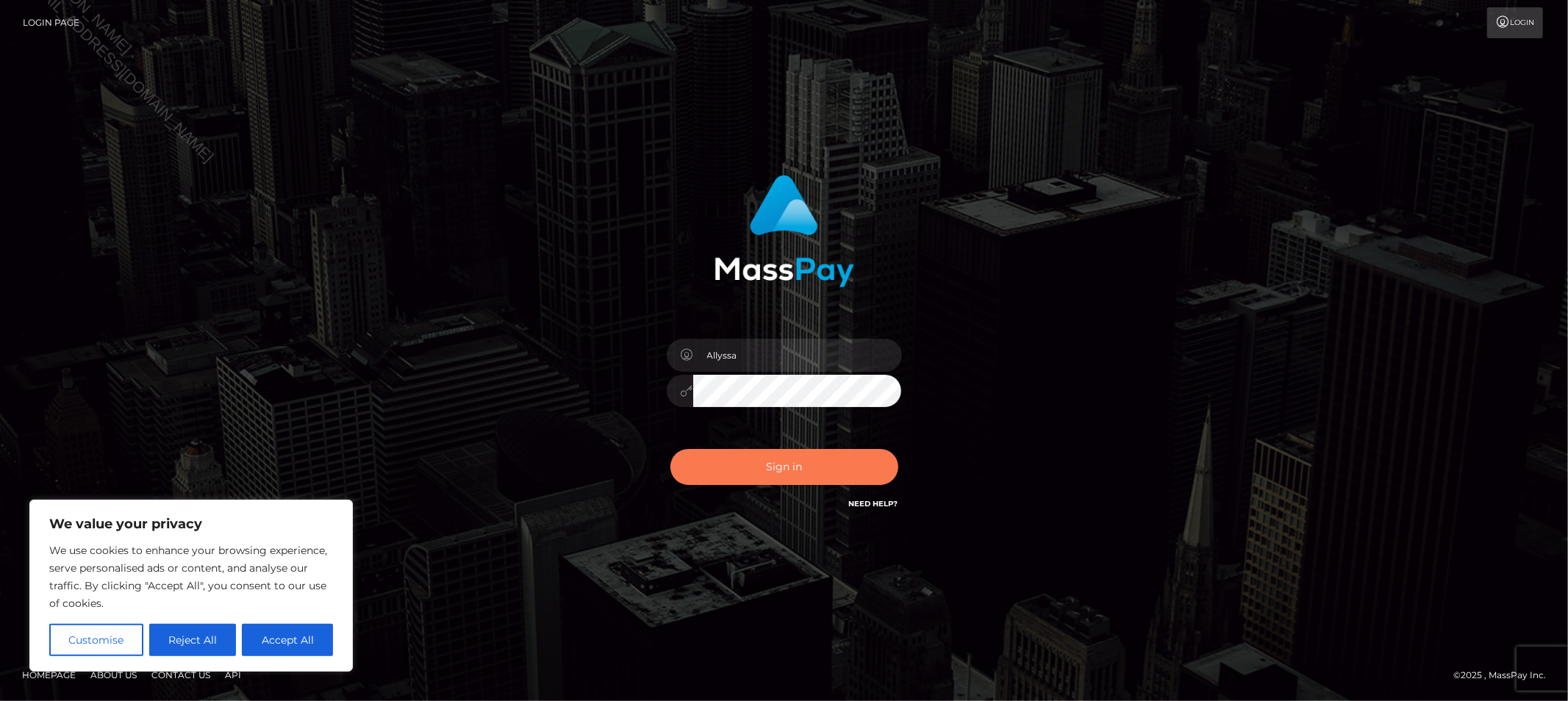
click at [821, 479] on button "Sign in" at bounding box center [785, 467] width 228 height 36
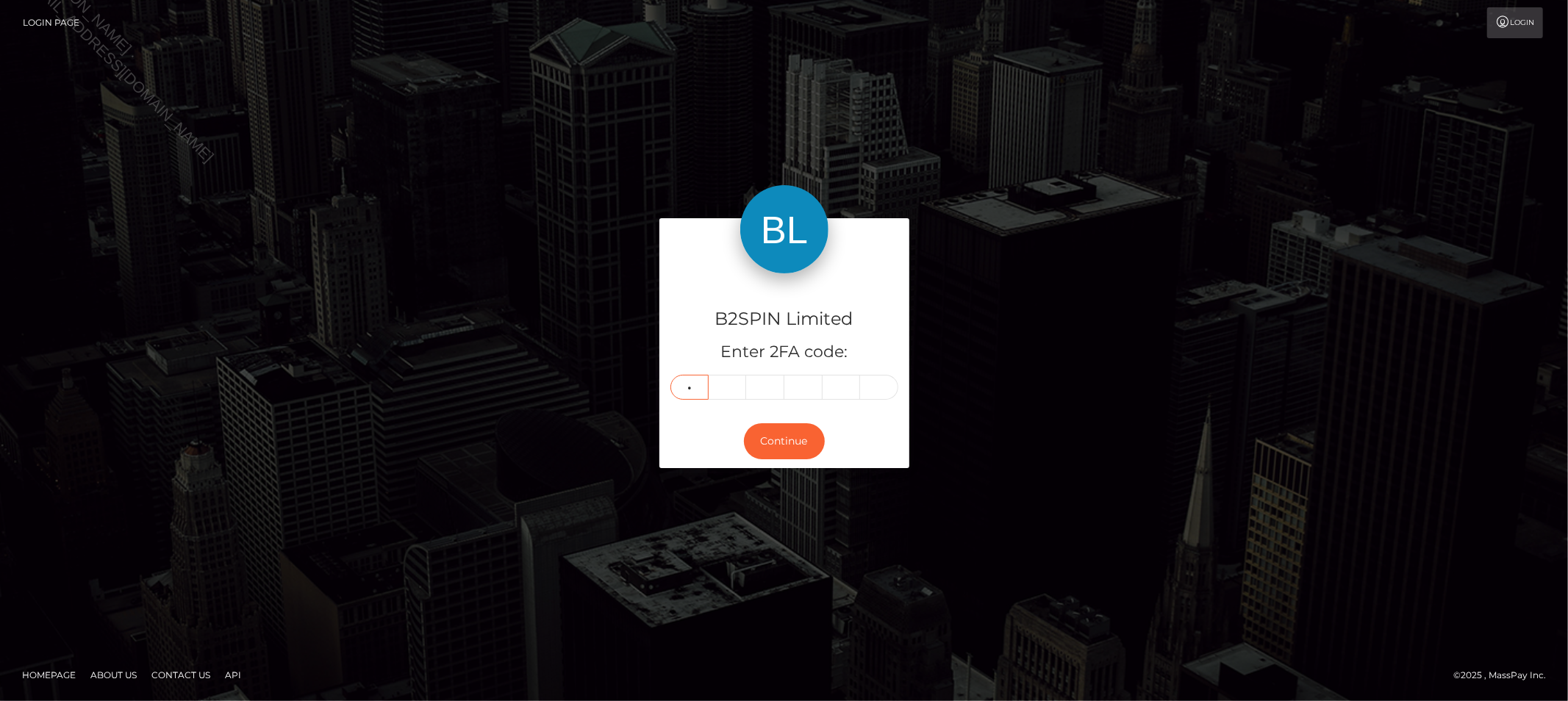
type input "4"
type input "2"
type input "6"
type input "8"
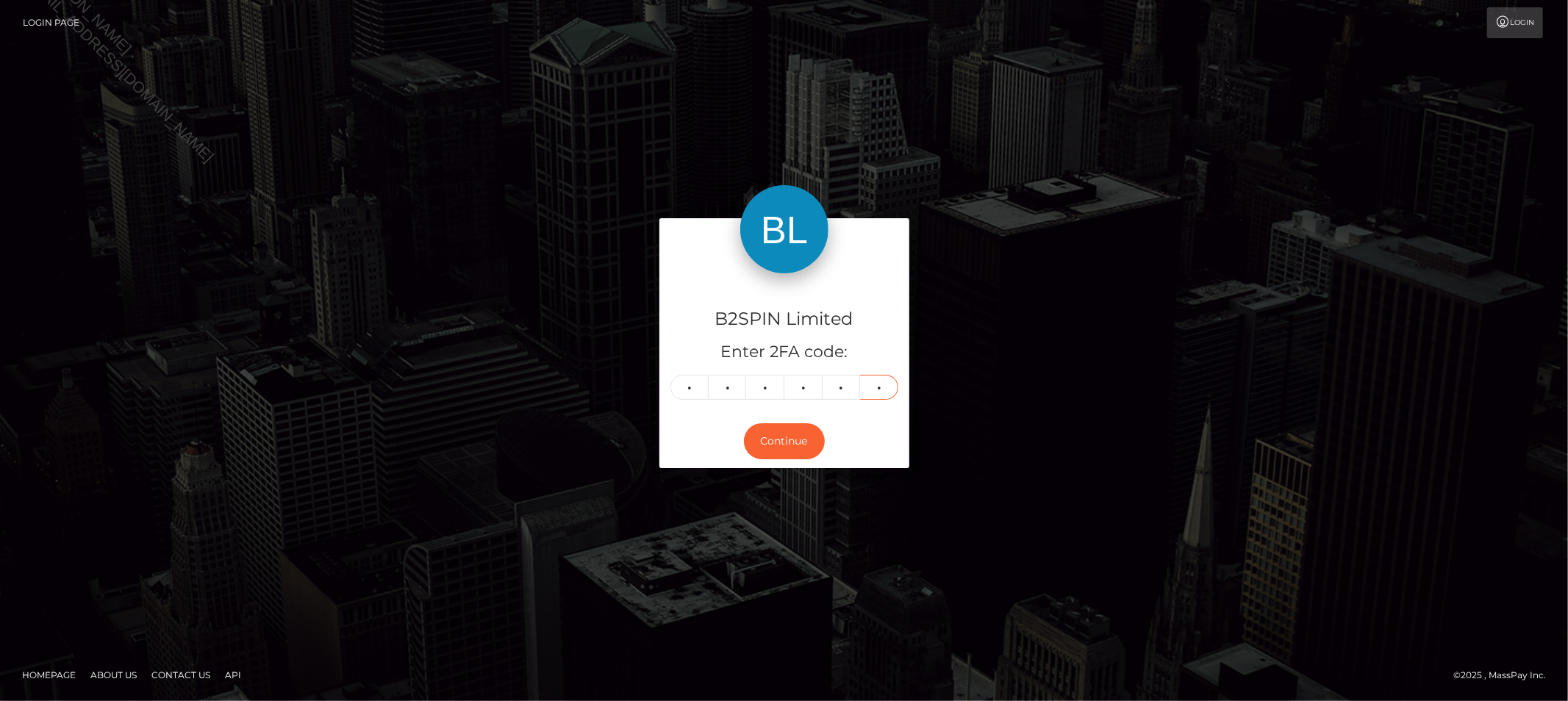
type input "0"
